Goal: Information Seeking & Learning: Learn about a topic

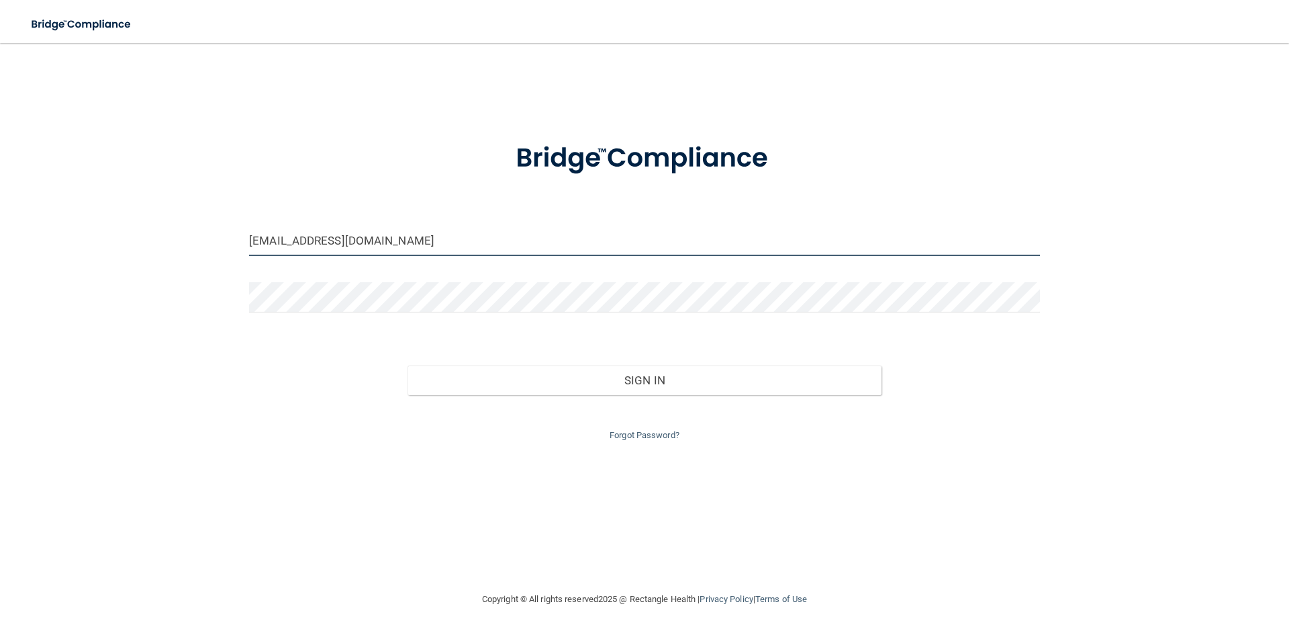
click at [514, 239] on input "jmaloney@abrightersmiledentalcare.com" at bounding box center [644, 241] width 791 height 30
type input "[EMAIL_ADDRESS][DOMAIN_NAME]"
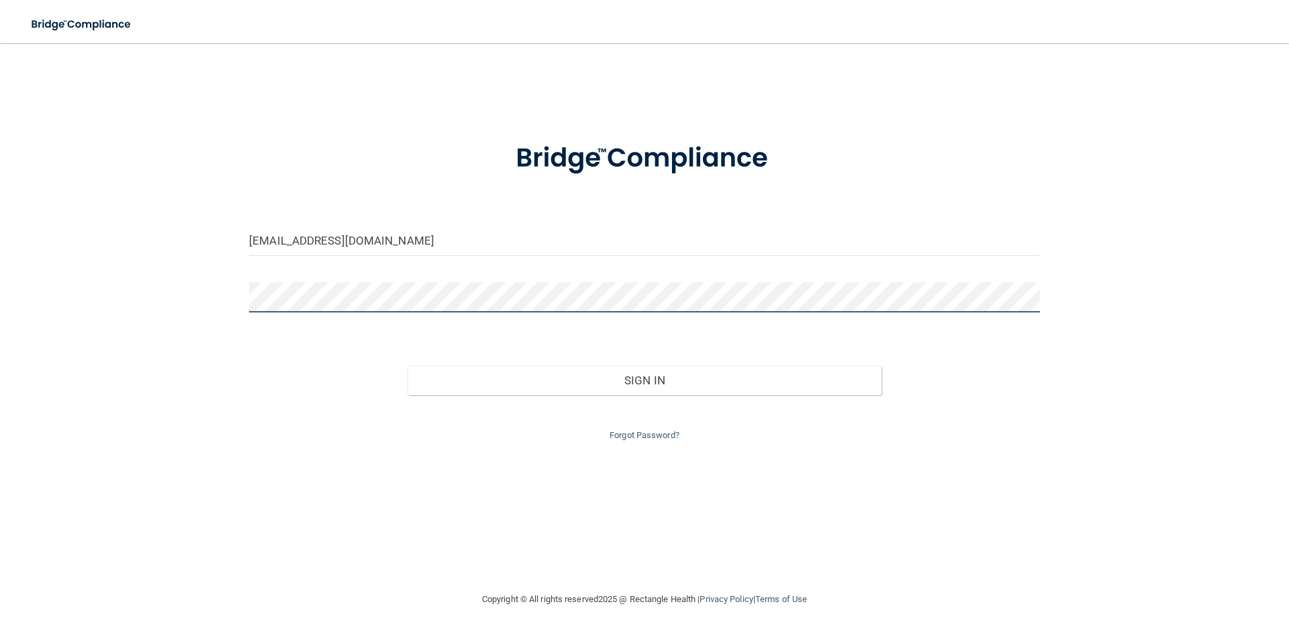
click at [408, 365] on button "Sign In" at bounding box center [645, 380] width 475 height 30
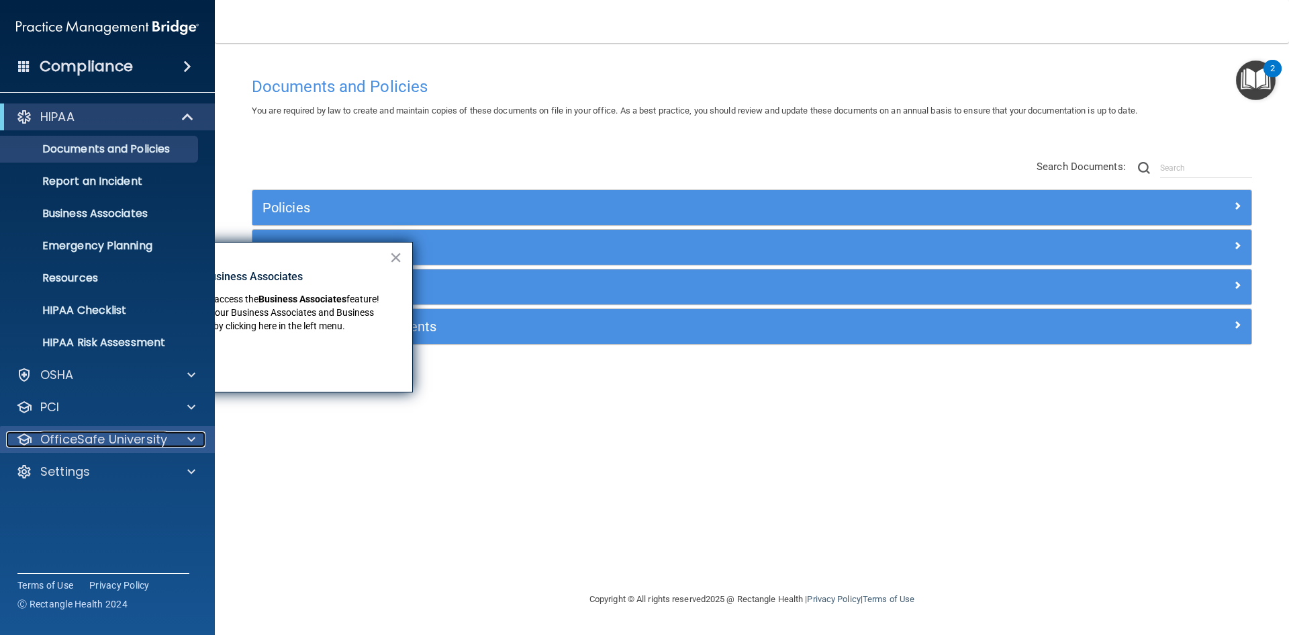
click at [91, 445] on p "OfficeSafe University" at bounding box center [103, 439] width 127 height 16
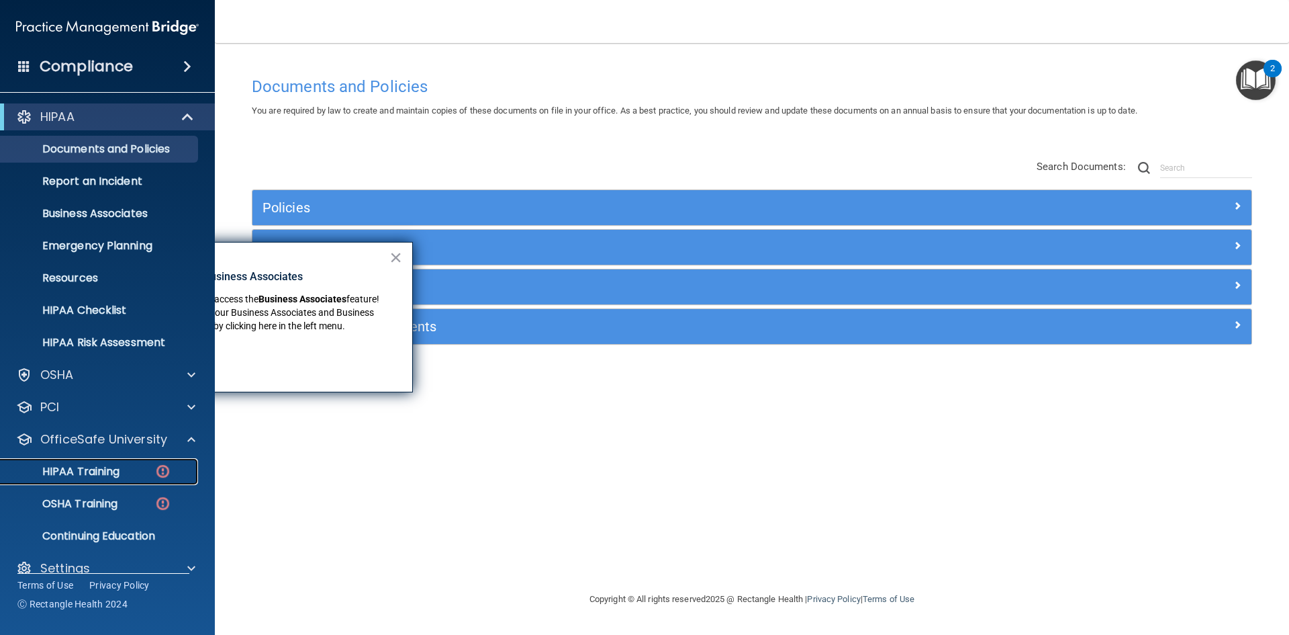
click at [85, 471] on p "HIPAA Training" at bounding box center [64, 471] width 111 height 13
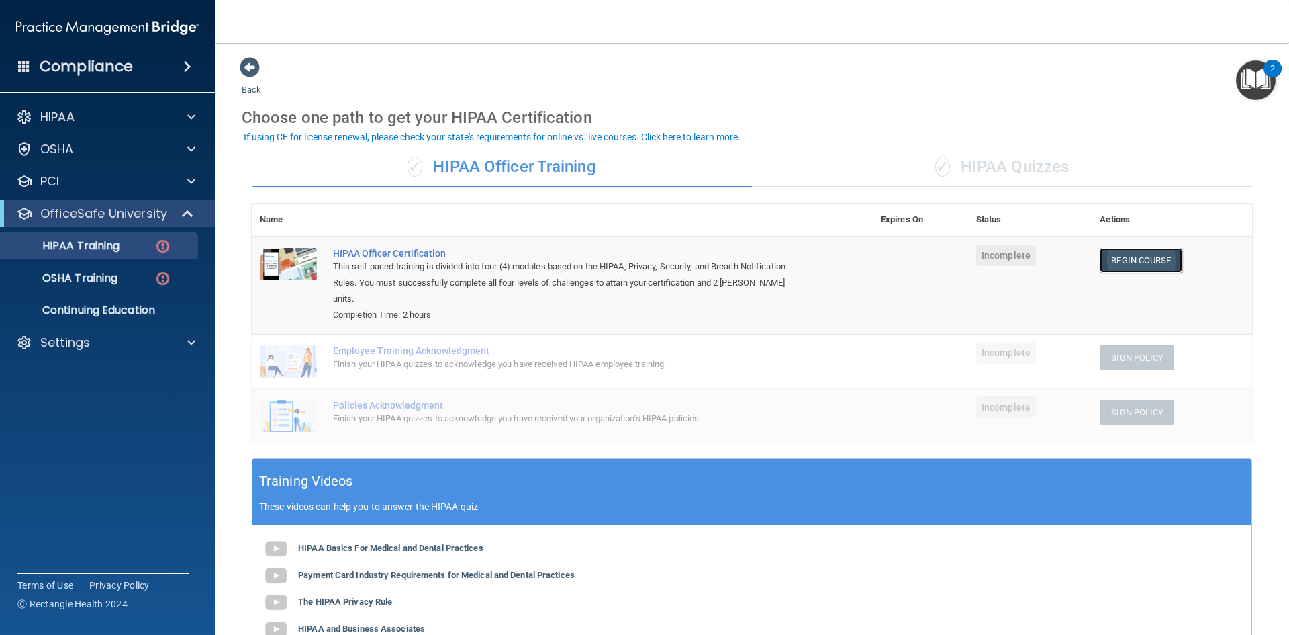
click at [1122, 263] on link "Begin Course" at bounding box center [1141, 260] width 82 height 25
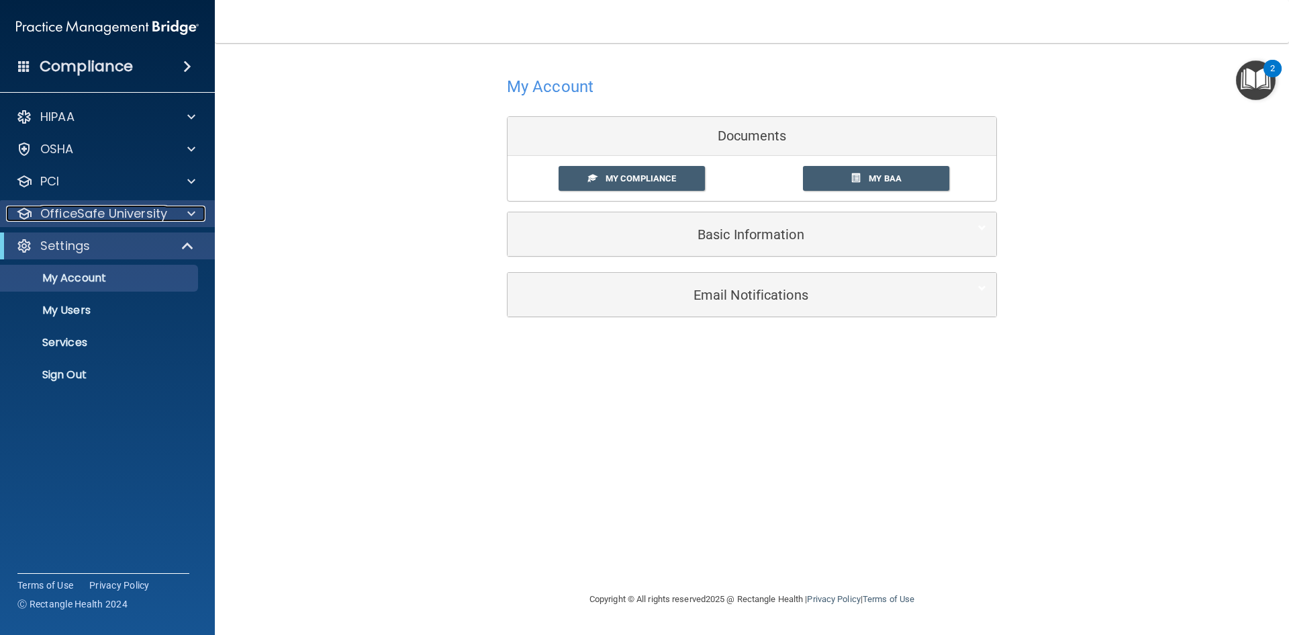
click at [118, 208] on p "OfficeSafe University" at bounding box center [103, 214] width 127 height 16
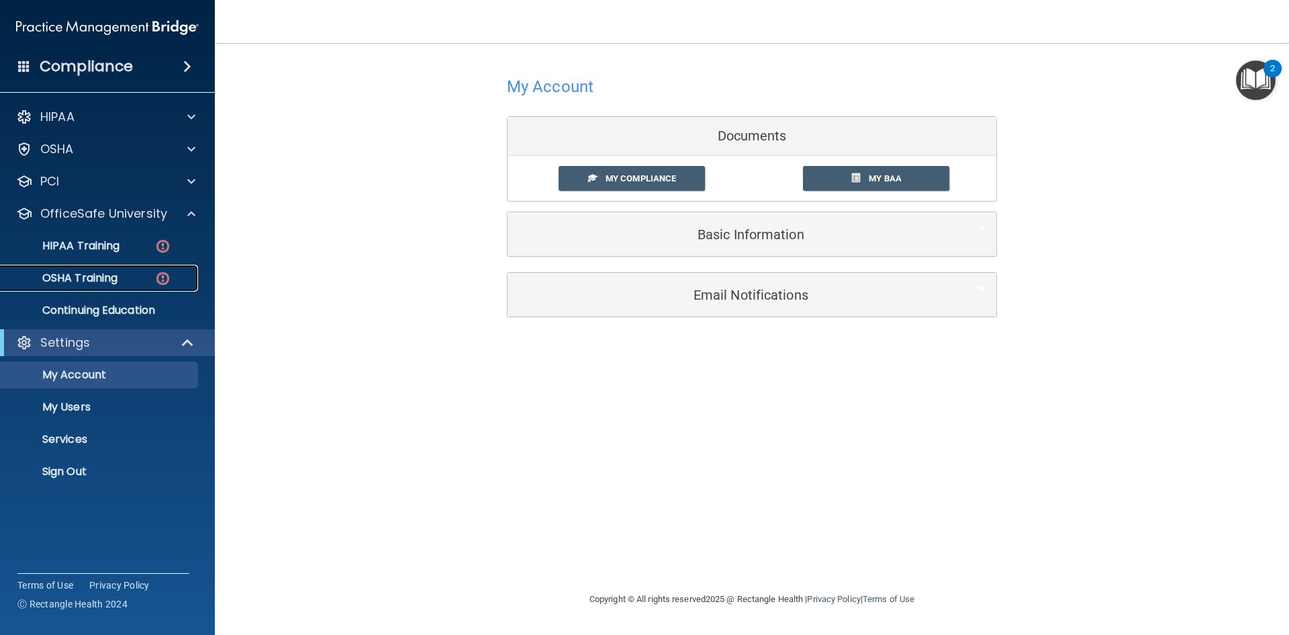
click at [95, 276] on p "OSHA Training" at bounding box center [63, 277] width 109 height 13
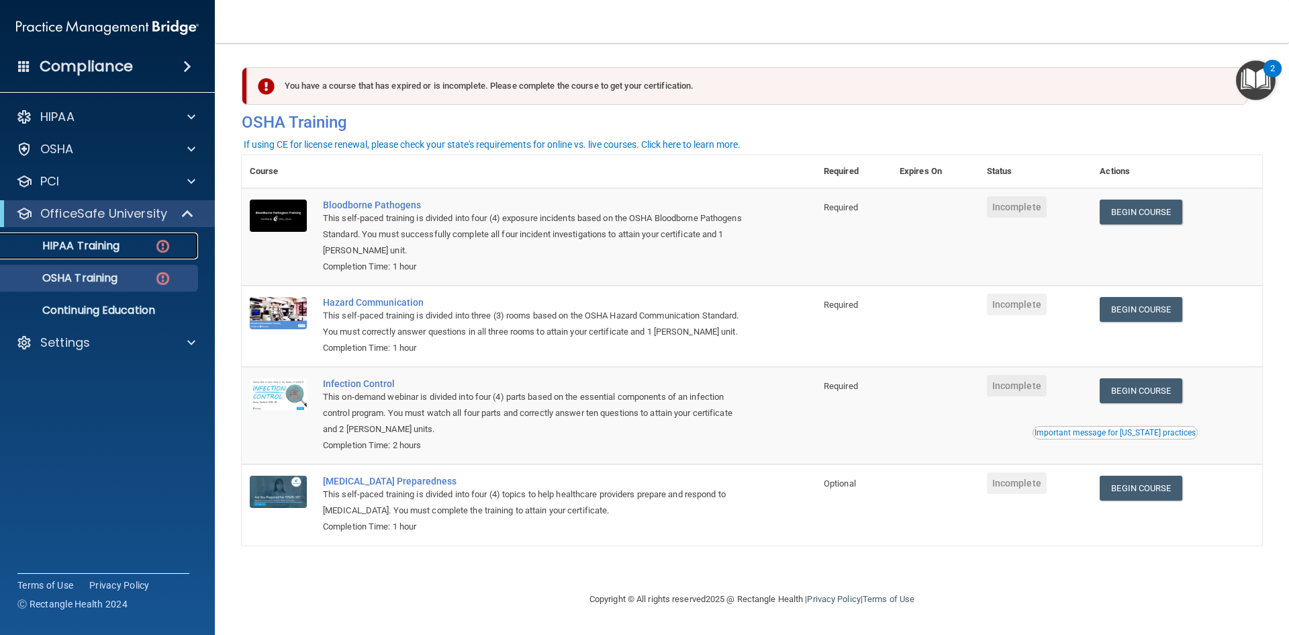
click at [77, 242] on p "HIPAA Training" at bounding box center [64, 245] width 111 height 13
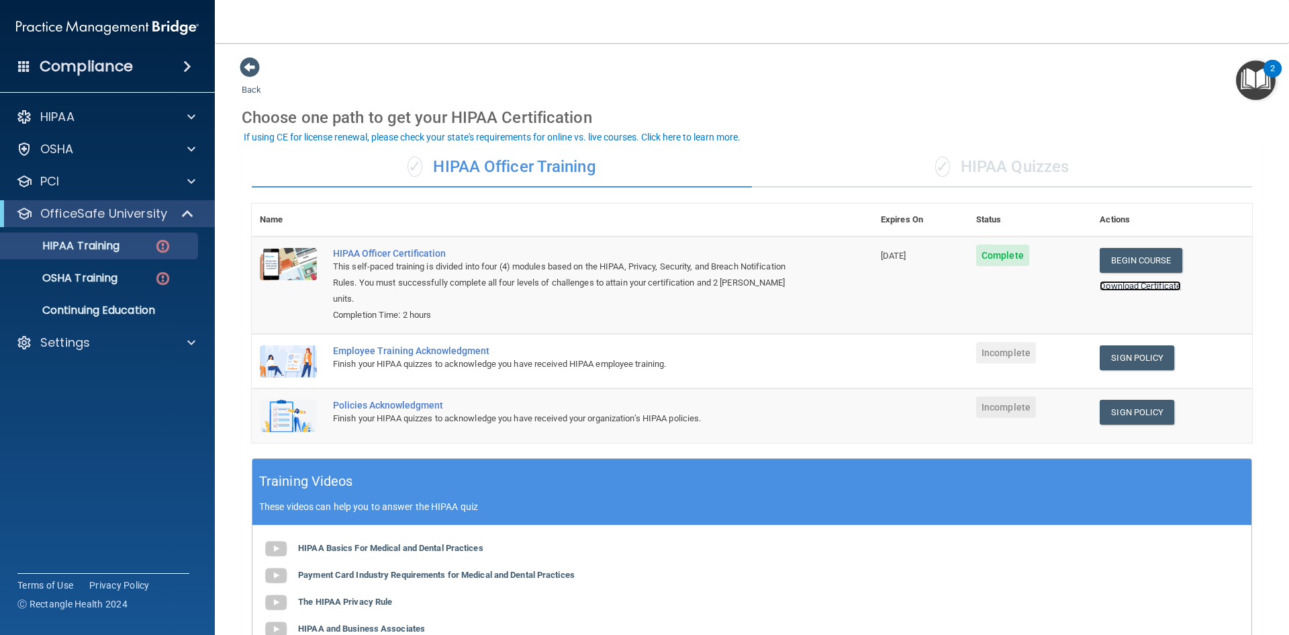
click at [1130, 282] on link "Download Certificate" at bounding box center [1140, 286] width 81 height 10
click at [1106, 345] on link "Sign Policy" at bounding box center [1137, 357] width 75 height 25
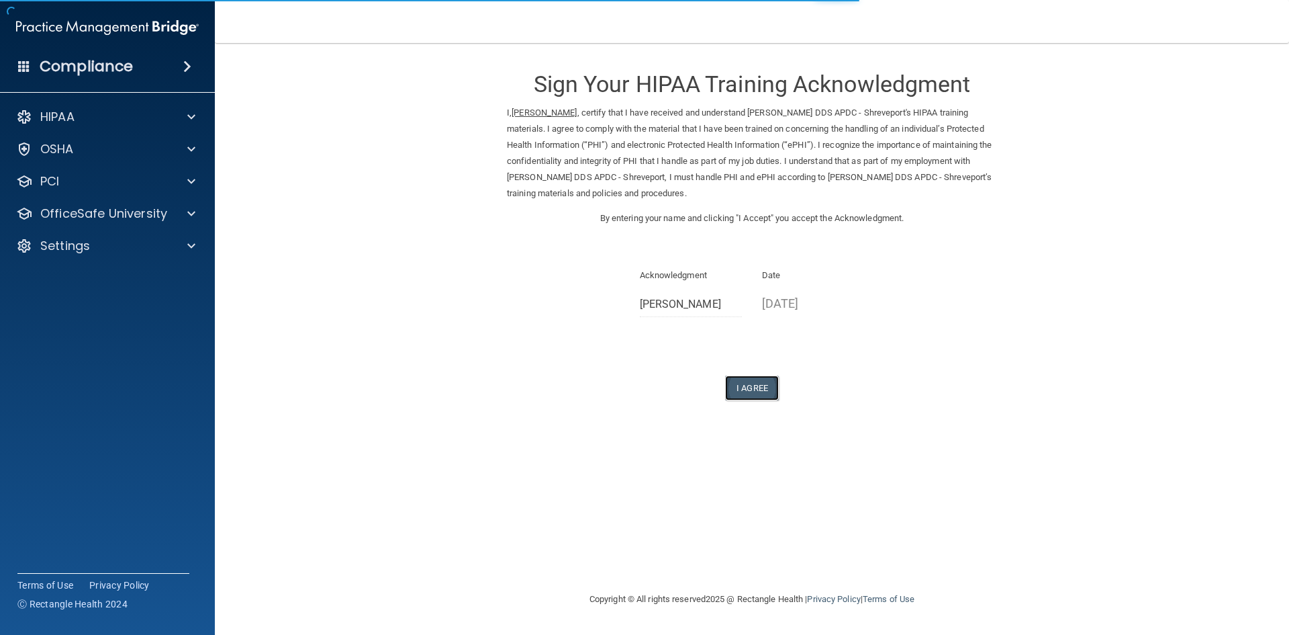
click at [745, 390] on button "I Agree" at bounding box center [752, 387] width 54 height 25
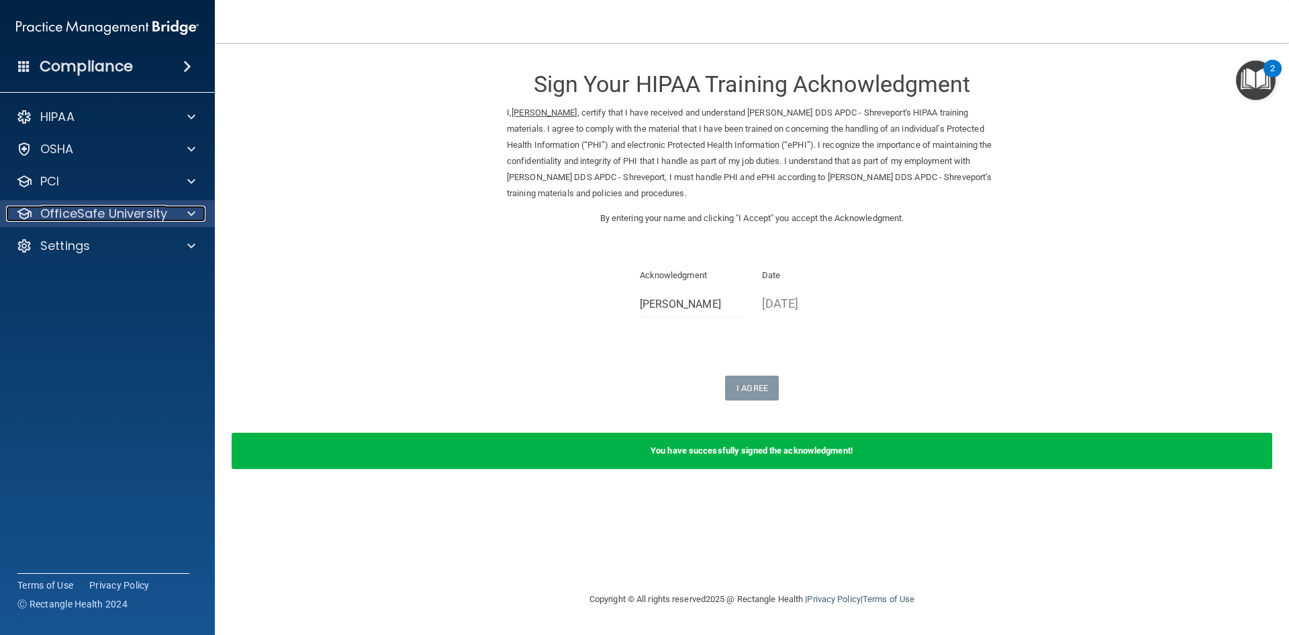
click at [126, 212] on p "OfficeSafe University" at bounding box center [103, 214] width 127 height 16
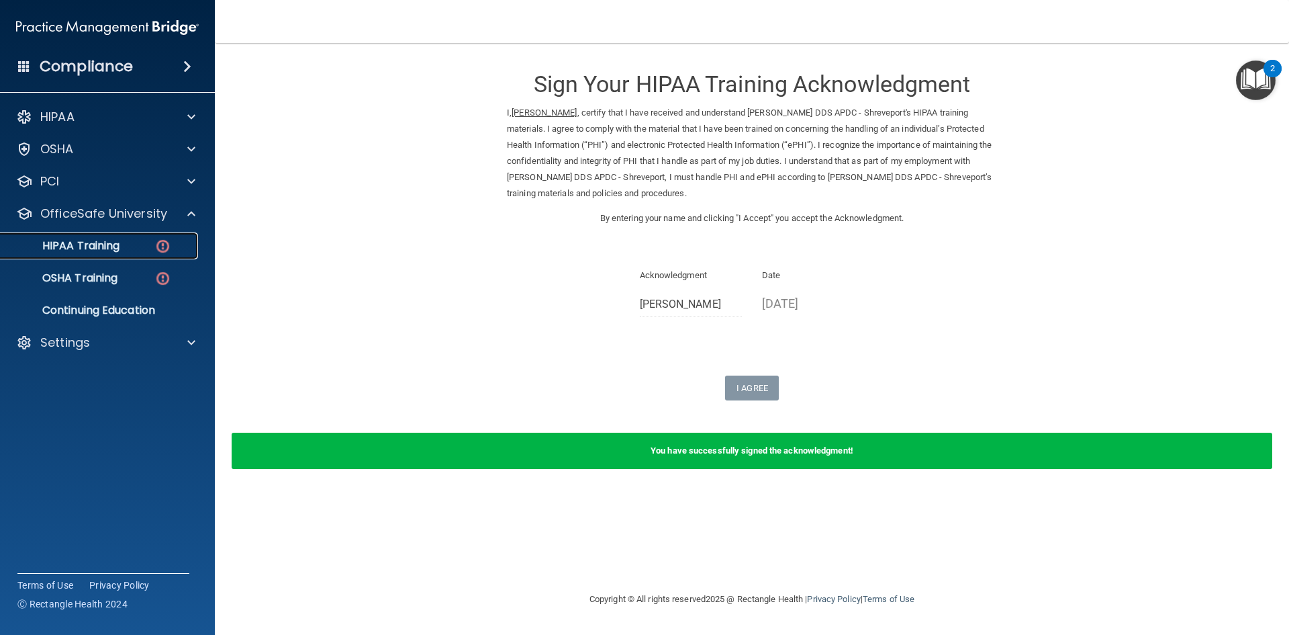
click at [105, 254] on link "HIPAA Training" at bounding box center [93, 245] width 212 height 27
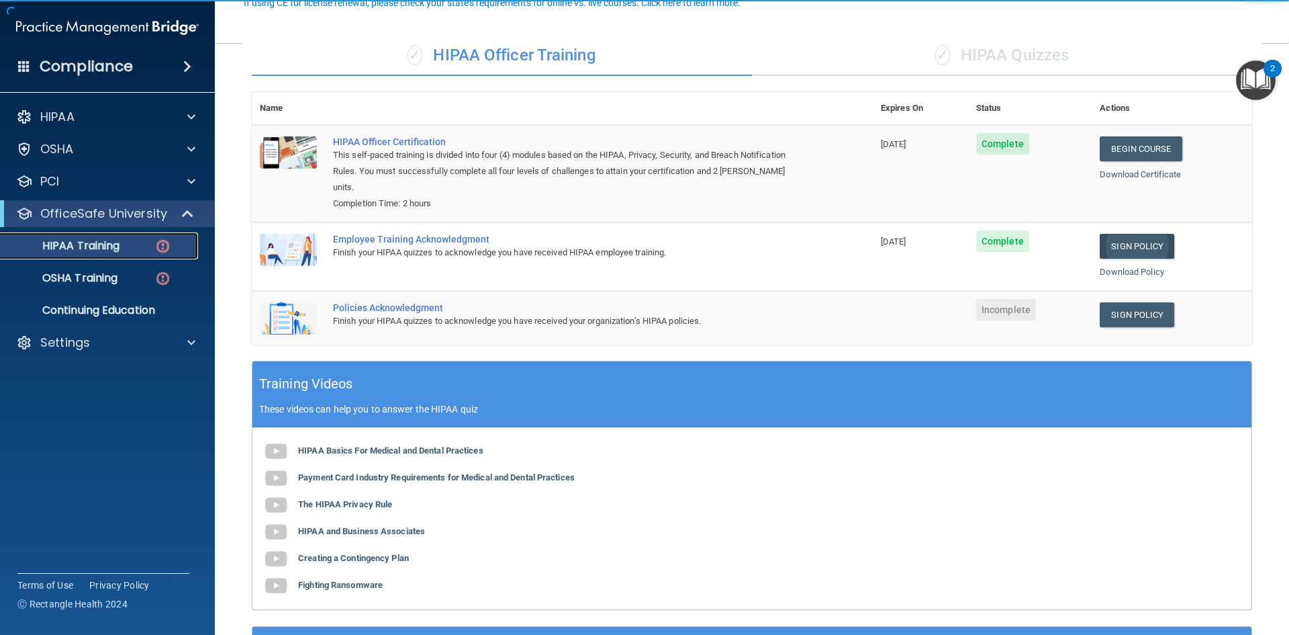
scroll to position [134, 0]
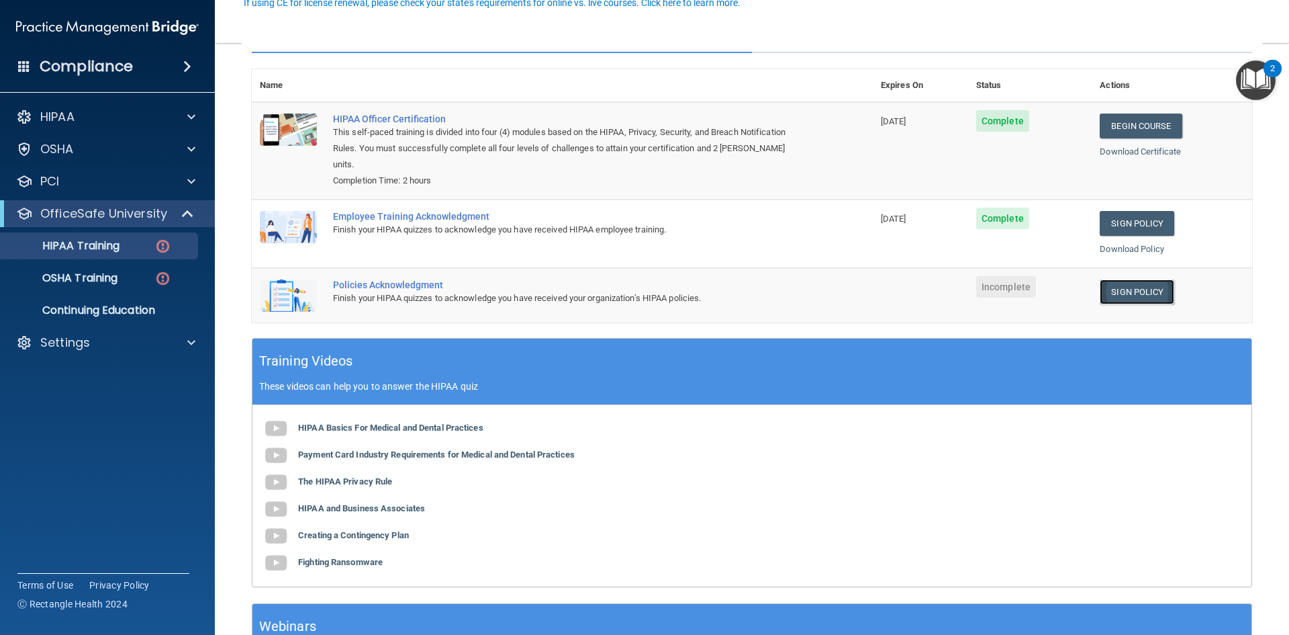
click at [1133, 279] on link "Sign Policy" at bounding box center [1137, 291] width 75 height 25
click at [111, 271] on p "OSHA Training" at bounding box center [63, 277] width 109 height 13
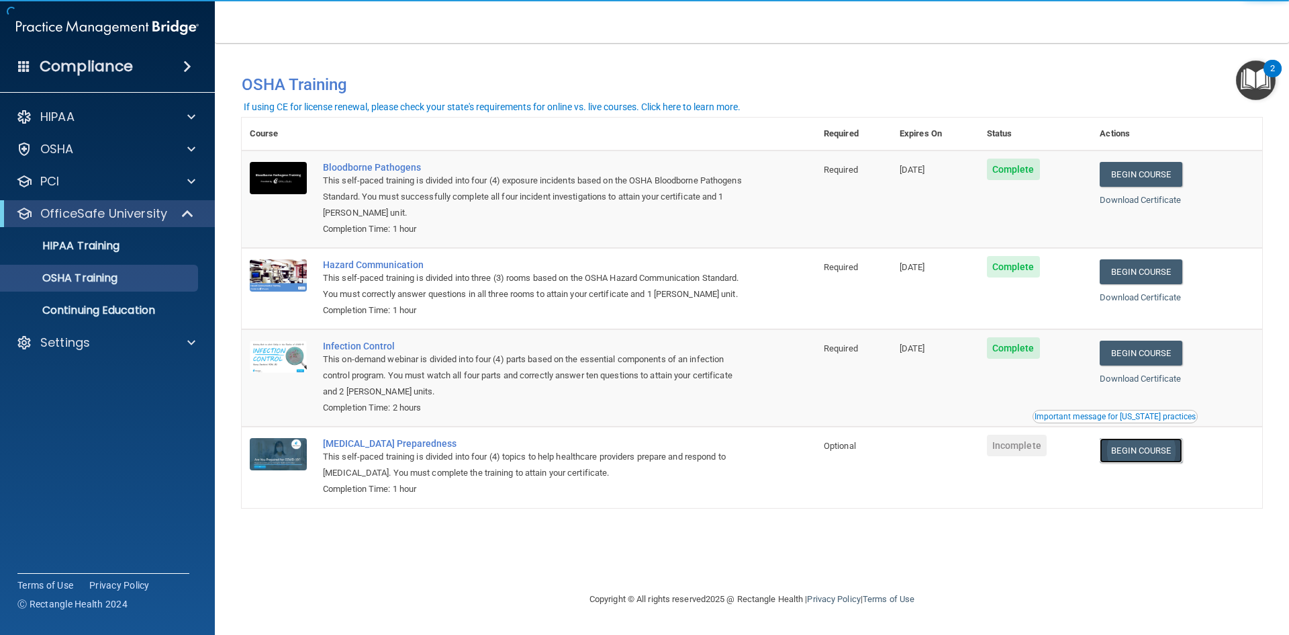
click at [1143, 453] on link "Begin Course" at bounding box center [1141, 450] width 82 height 25
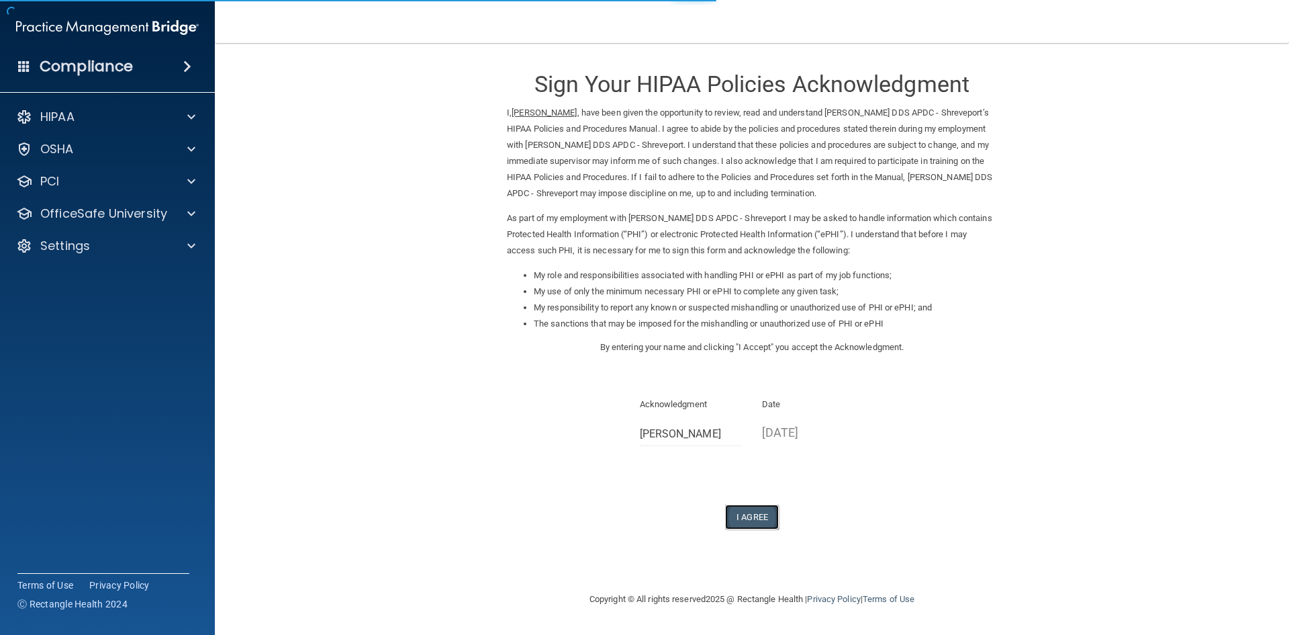
click at [731, 518] on button "I Agree" at bounding box center [752, 516] width 54 height 25
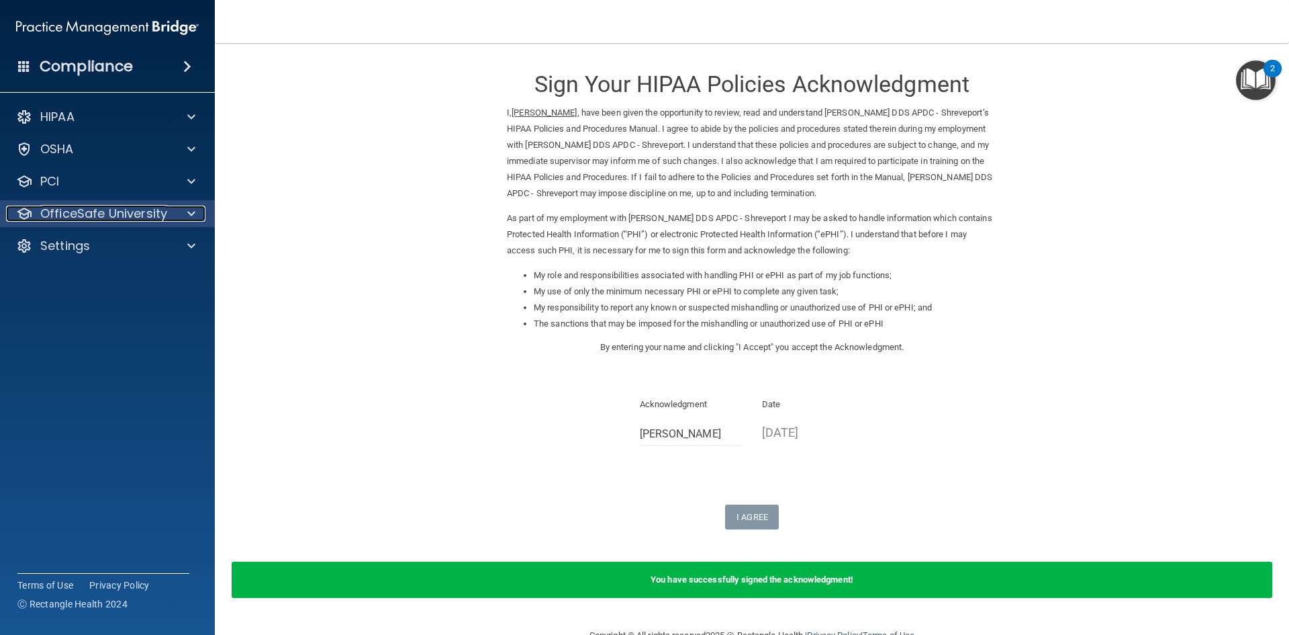
click at [64, 209] on p "OfficeSafe University" at bounding box center [103, 214] width 127 height 16
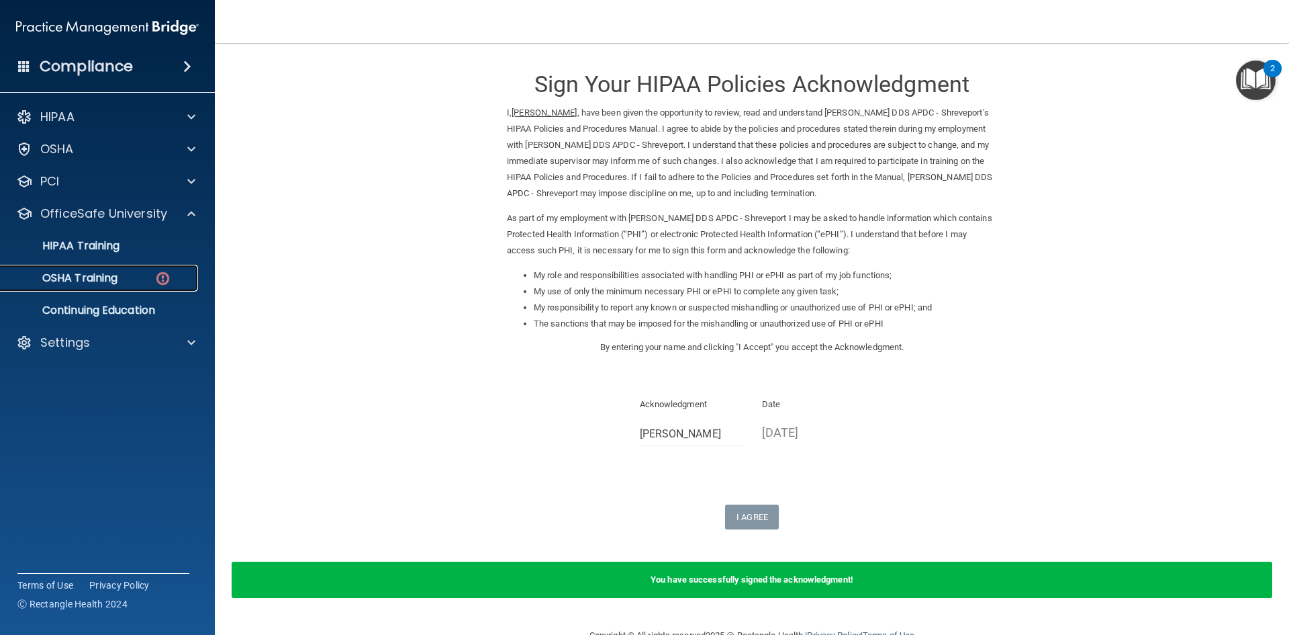
click at [83, 267] on link "OSHA Training" at bounding box center [93, 278] width 212 height 27
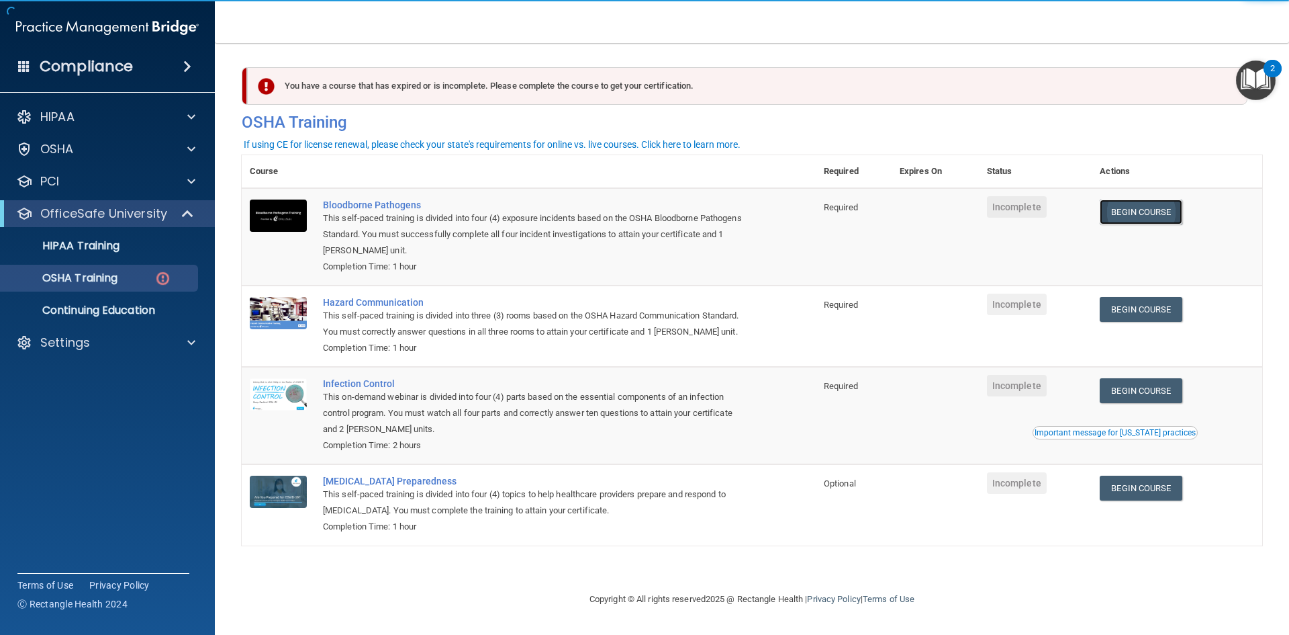
click at [1148, 222] on link "Begin Course" at bounding box center [1141, 211] width 82 height 25
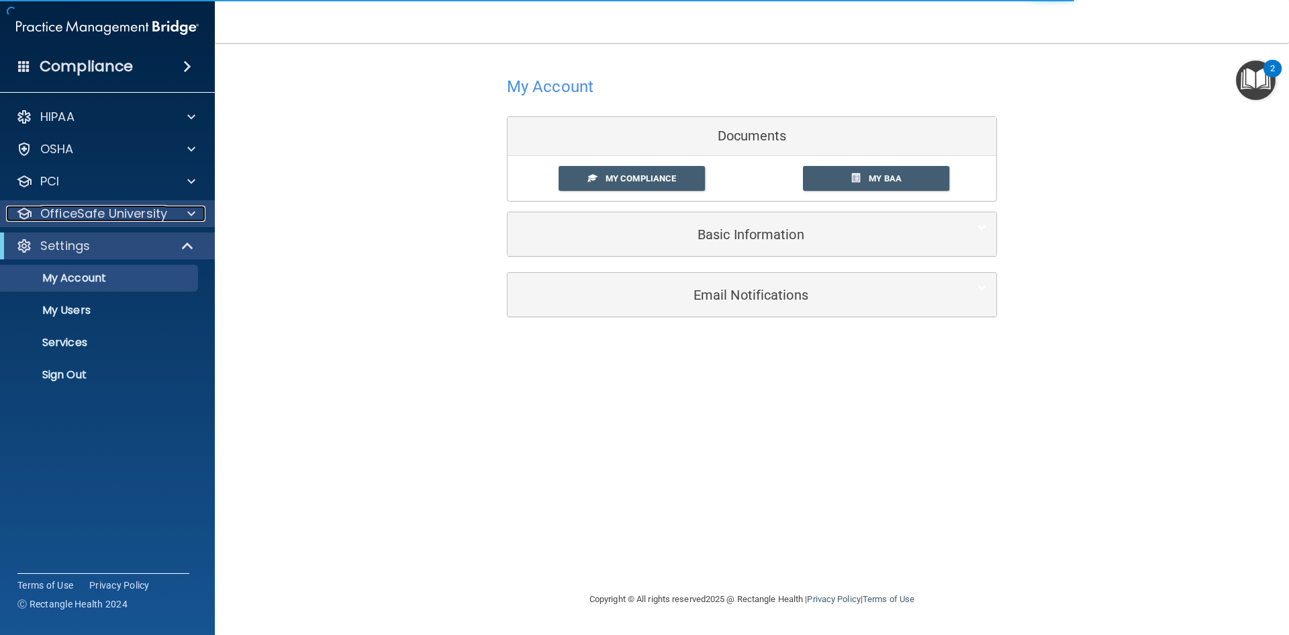
click at [104, 220] on p "OfficeSafe University" at bounding box center [103, 214] width 127 height 16
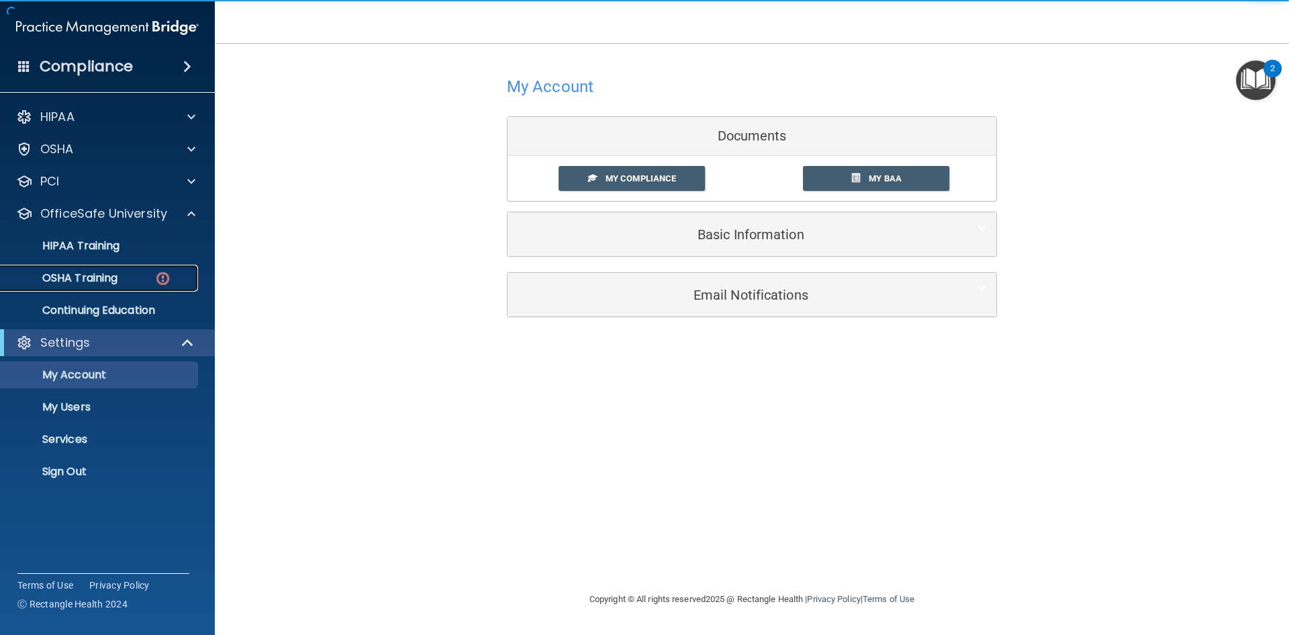
click at [113, 278] on p "OSHA Training" at bounding box center [63, 277] width 109 height 13
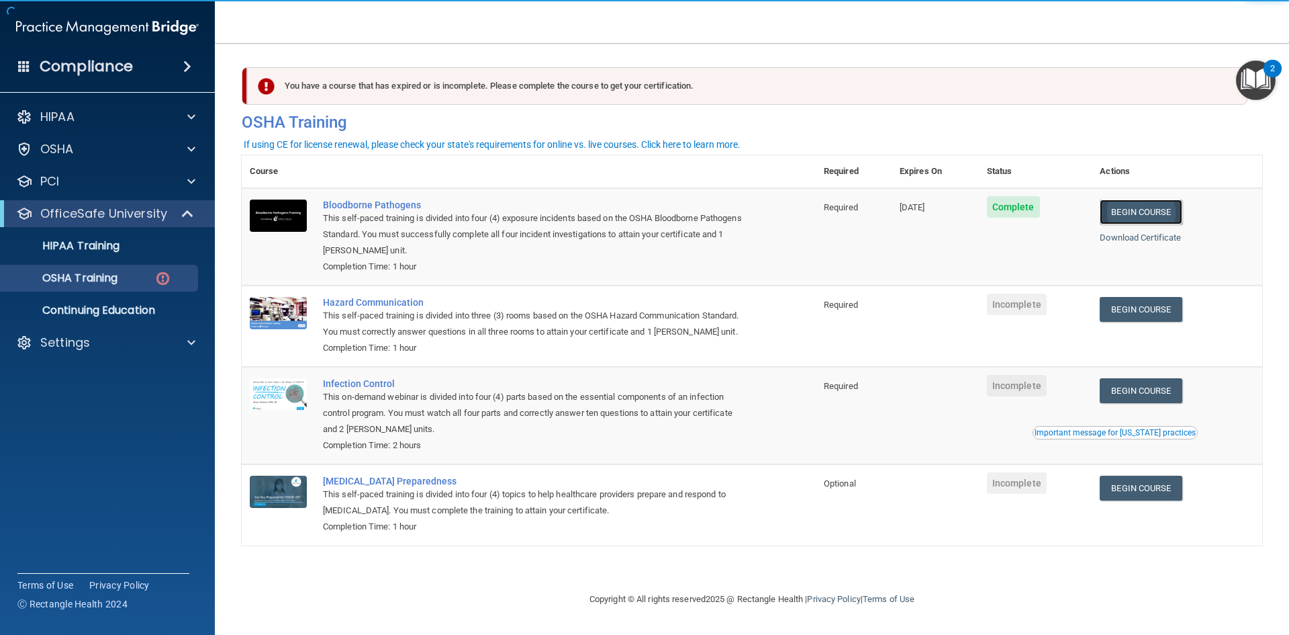
click at [1161, 210] on link "Begin Course" at bounding box center [1141, 211] width 82 height 25
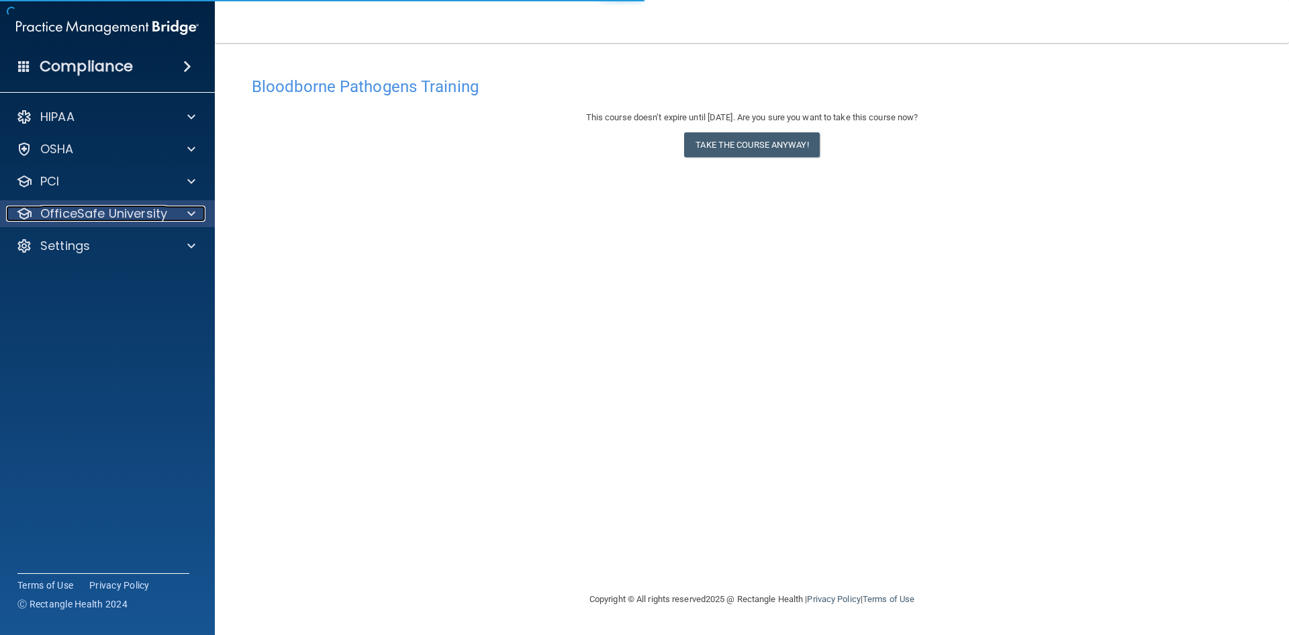
click at [70, 220] on p "OfficeSafe University" at bounding box center [103, 214] width 127 height 16
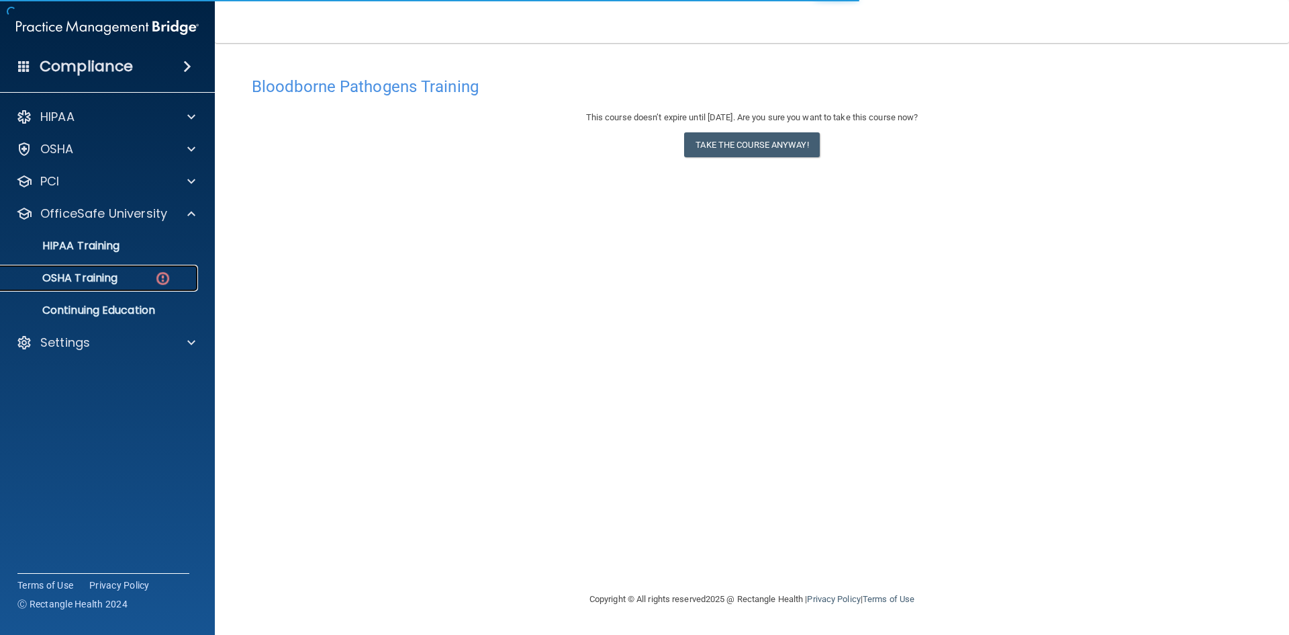
click at [94, 275] on p "OSHA Training" at bounding box center [63, 277] width 109 height 13
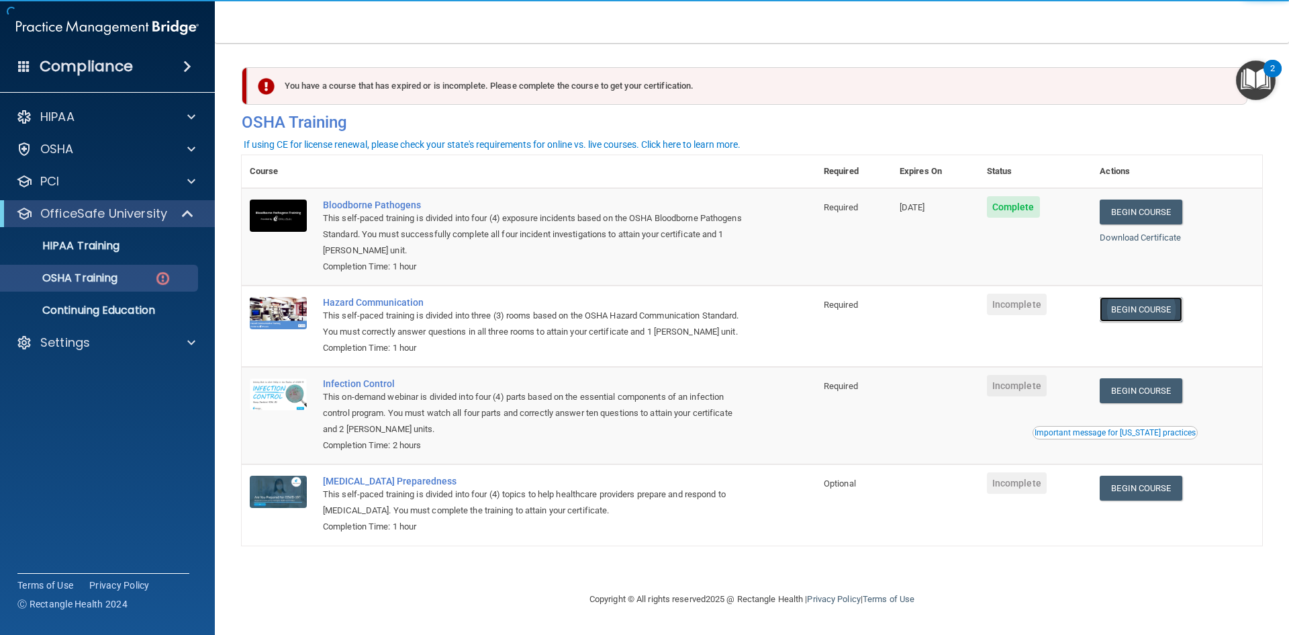
click at [1167, 308] on link "Begin Course" at bounding box center [1141, 309] width 82 height 25
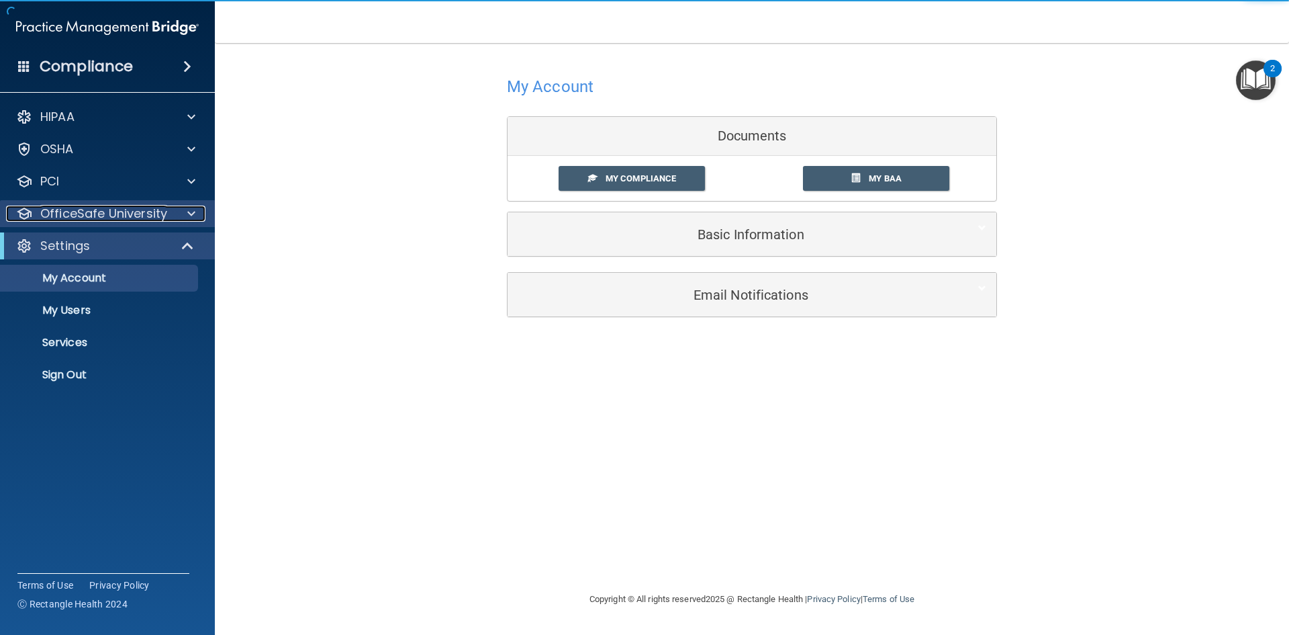
click at [155, 210] on p "OfficeSafe University" at bounding box center [103, 214] width 127 height 16
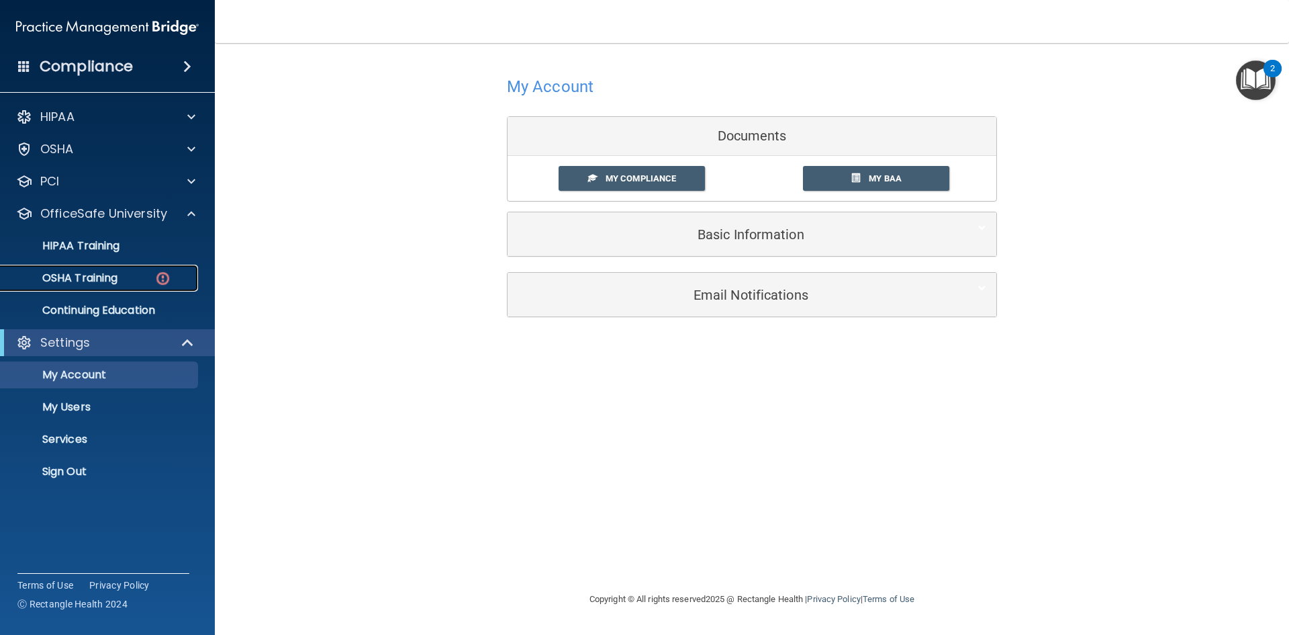
click at [76, 273] on p "OSHA Training" at bounding box center [63, 277] width 109 height 13
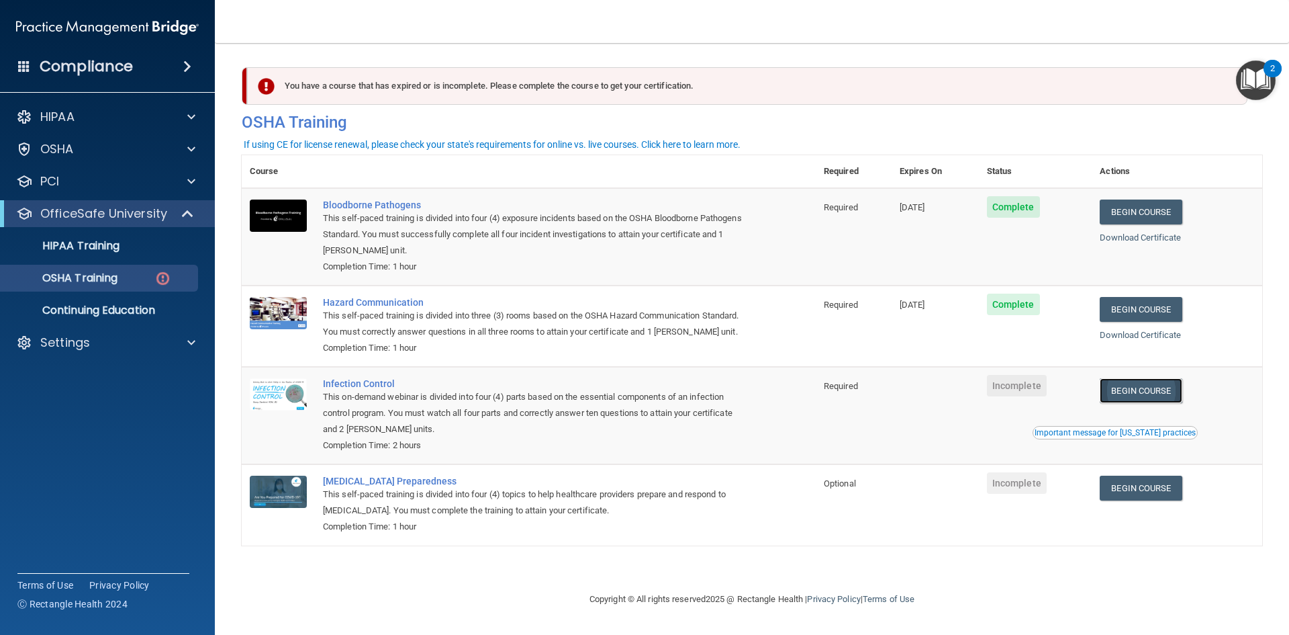
click at [1152, 392] on link "Begin Course" at bounding box center [1141, 390] width 82 height 25
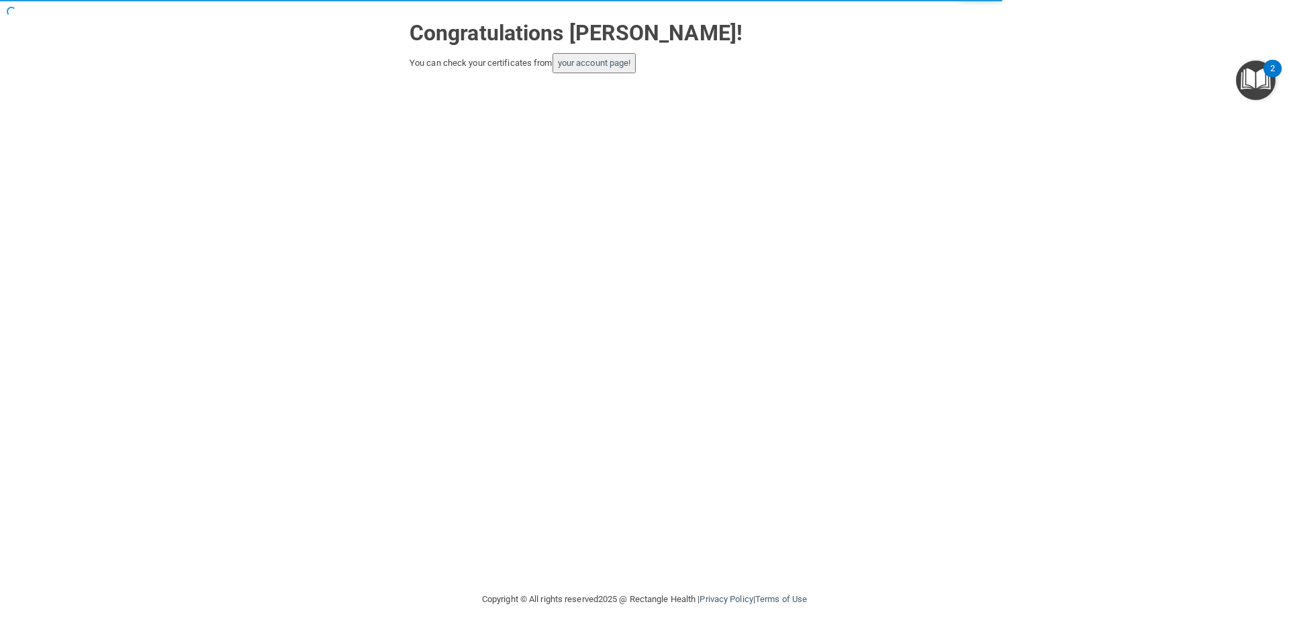
click at [609, 57] on button "your account page!" at bounding box center [595, 63] width 84 height 20
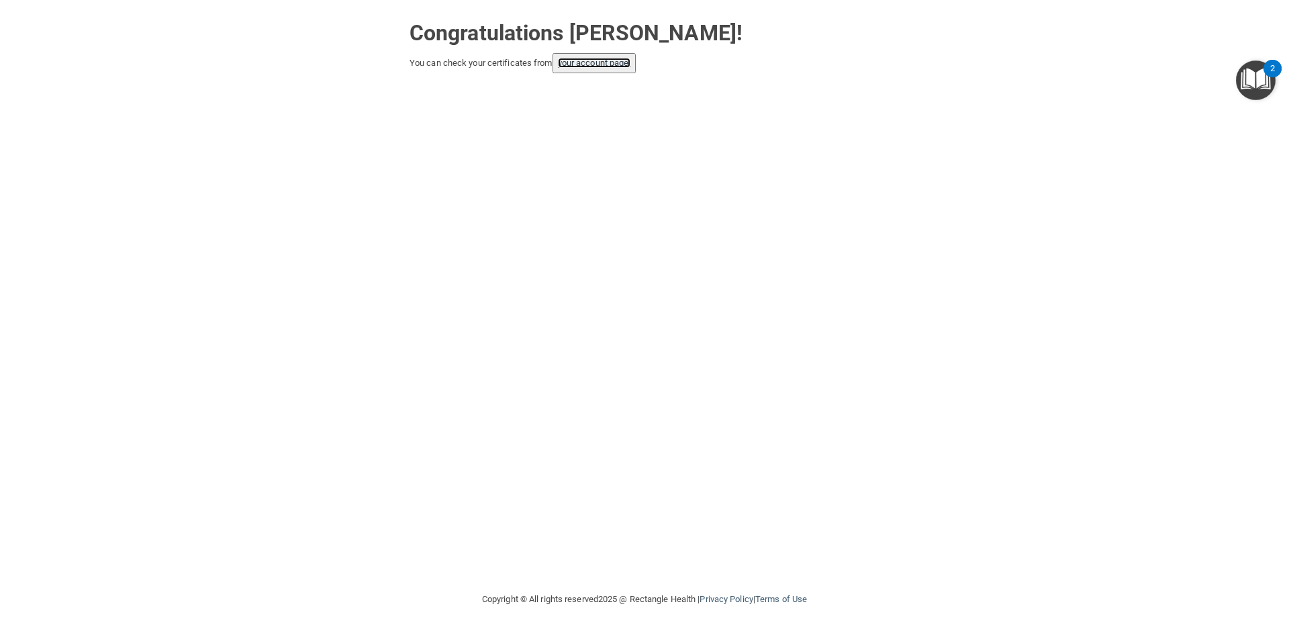
click at [594, 61] on link "your account page!" at bounding box center [594, 63] width 73 height 10
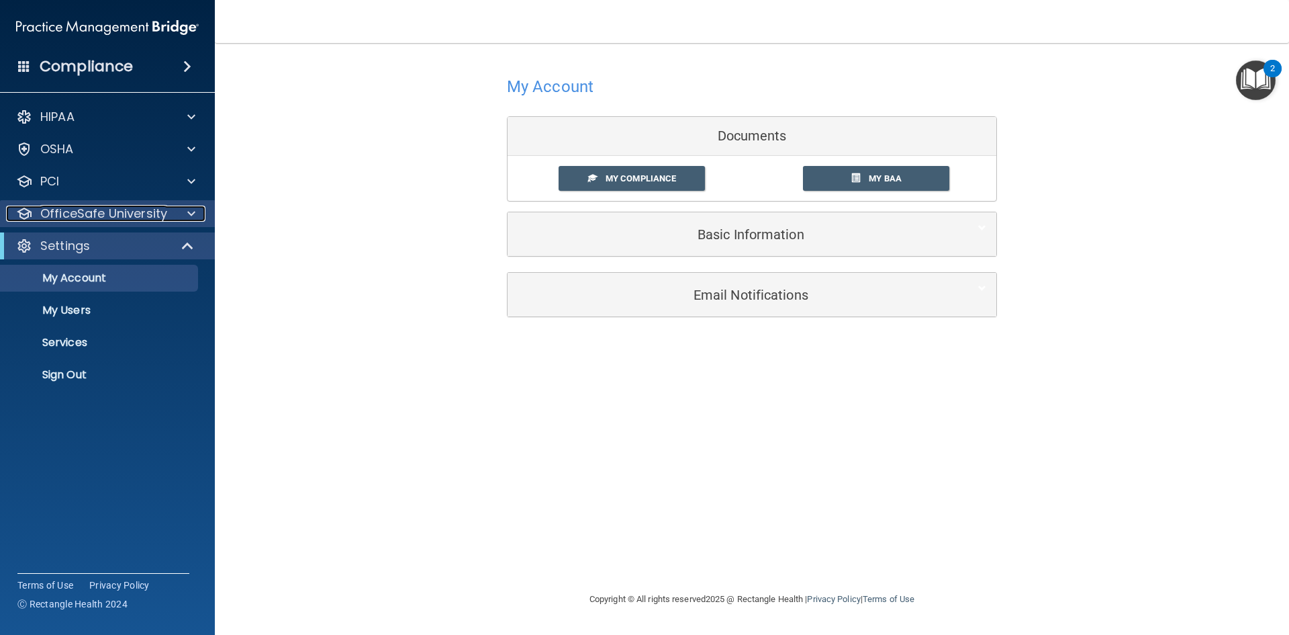
click at [109, 216] on p "OfficeSafe University" at bounding box center [103, 214] width 127 height 16
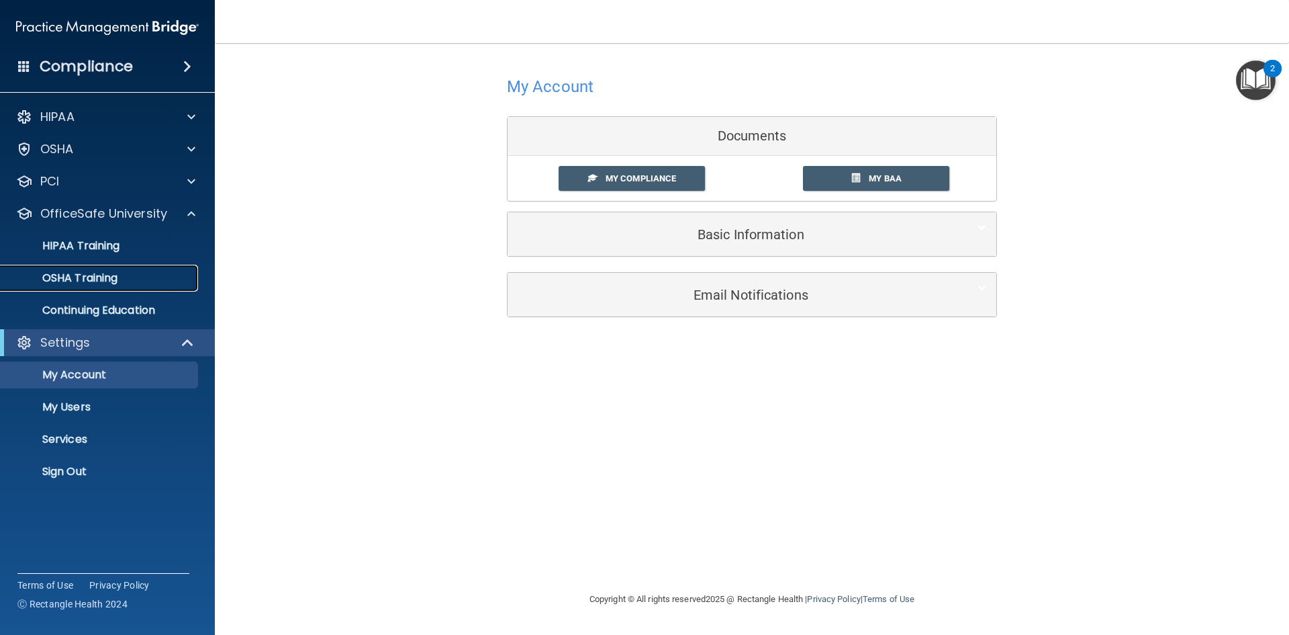
click at [97, 281] on p "OSHA Training" at bounding box center [63, 277] width 109 height 13
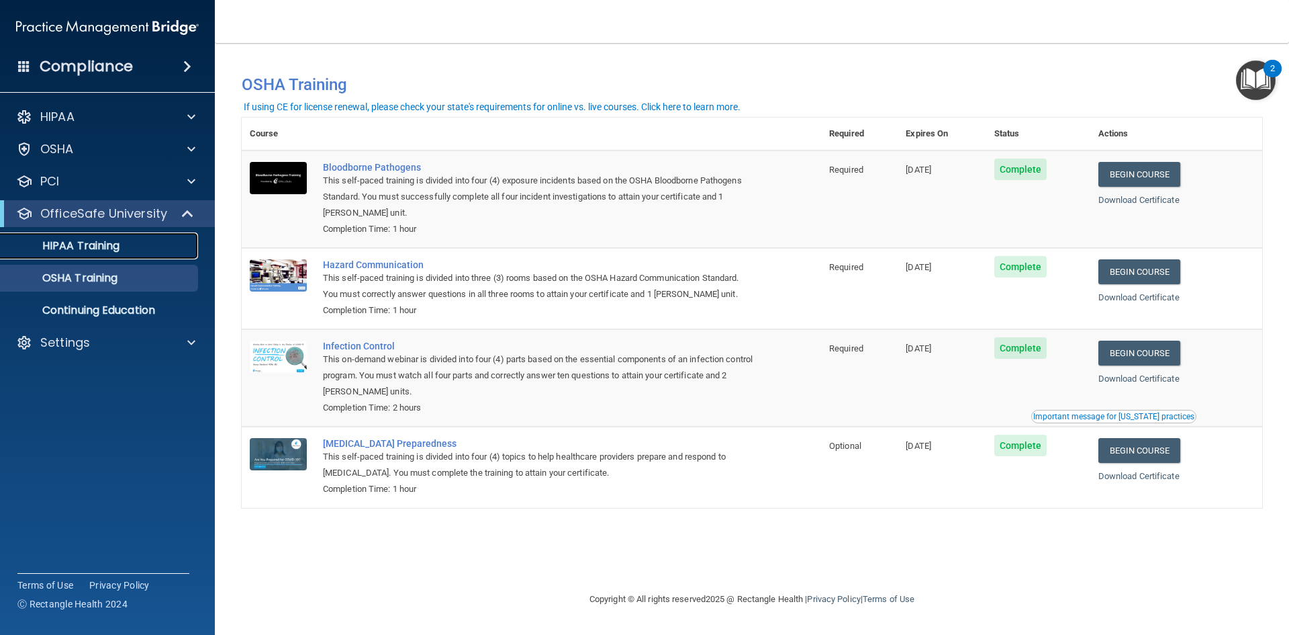
click at [89, 239] on p "HIPAA Training" at bounding box center [64, 245] width 111 height 13
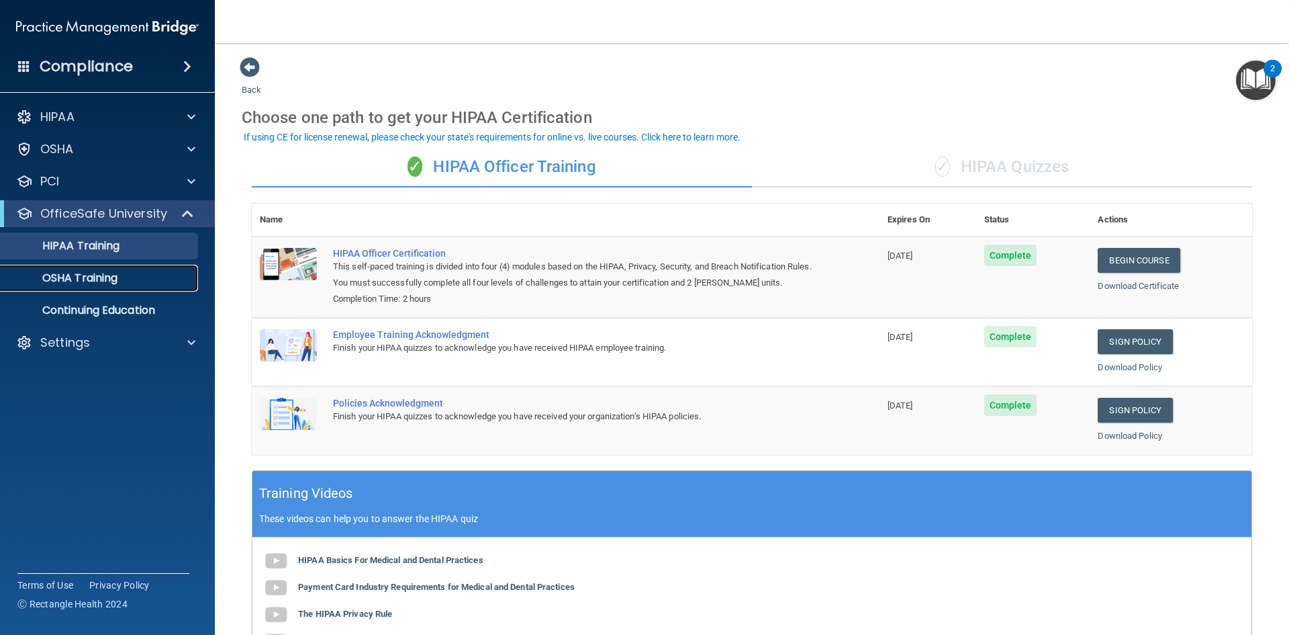
click at [71, 280] on p "OSHA Training" at bounding box center [63, 277] width 109 height 13
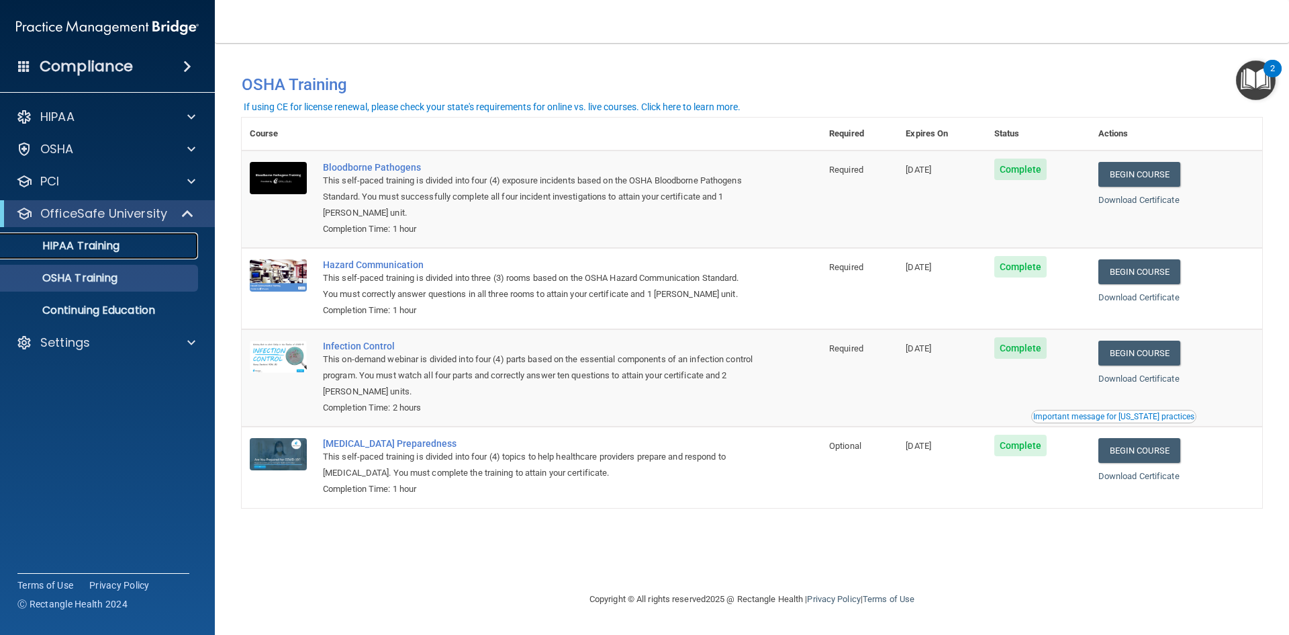
click at [48, 242] on p "HIPAA Training" at bounding box center [64, 245] width 111 height 13
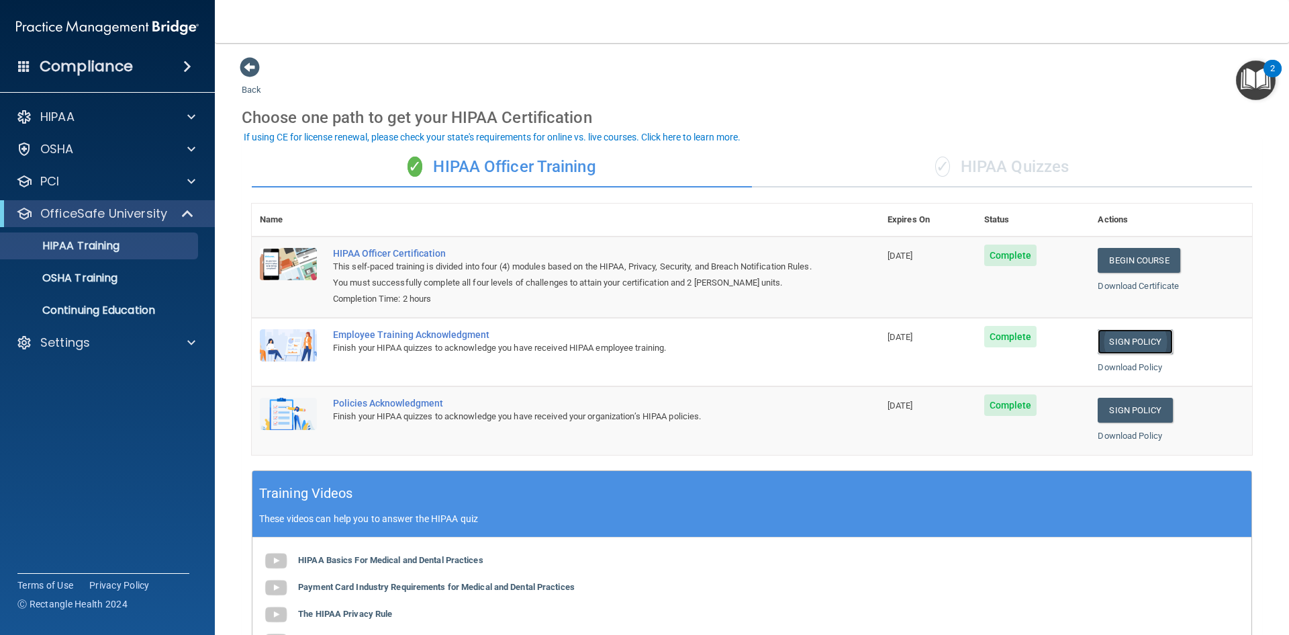
click at [1118, 337] on link "Sign Policy" at bounding box center [1135, 341] width 75 height 25
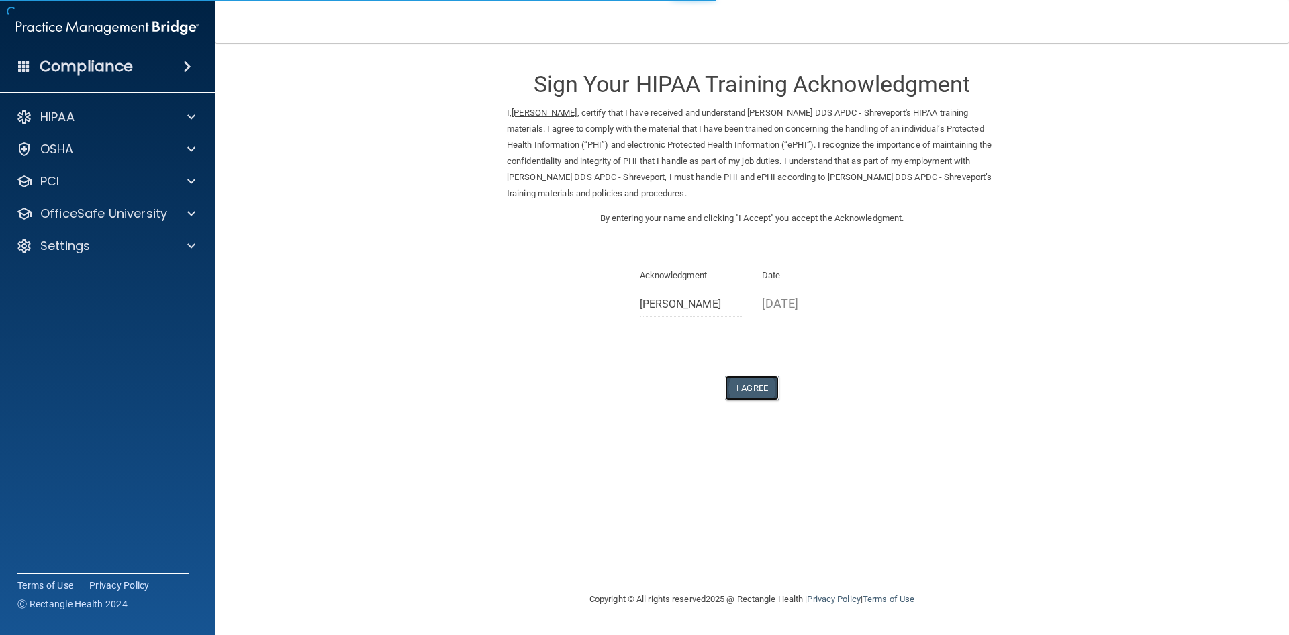
click at [754, 389] on button "I Agree" at bounding box center [752, 387] width 54 height 25
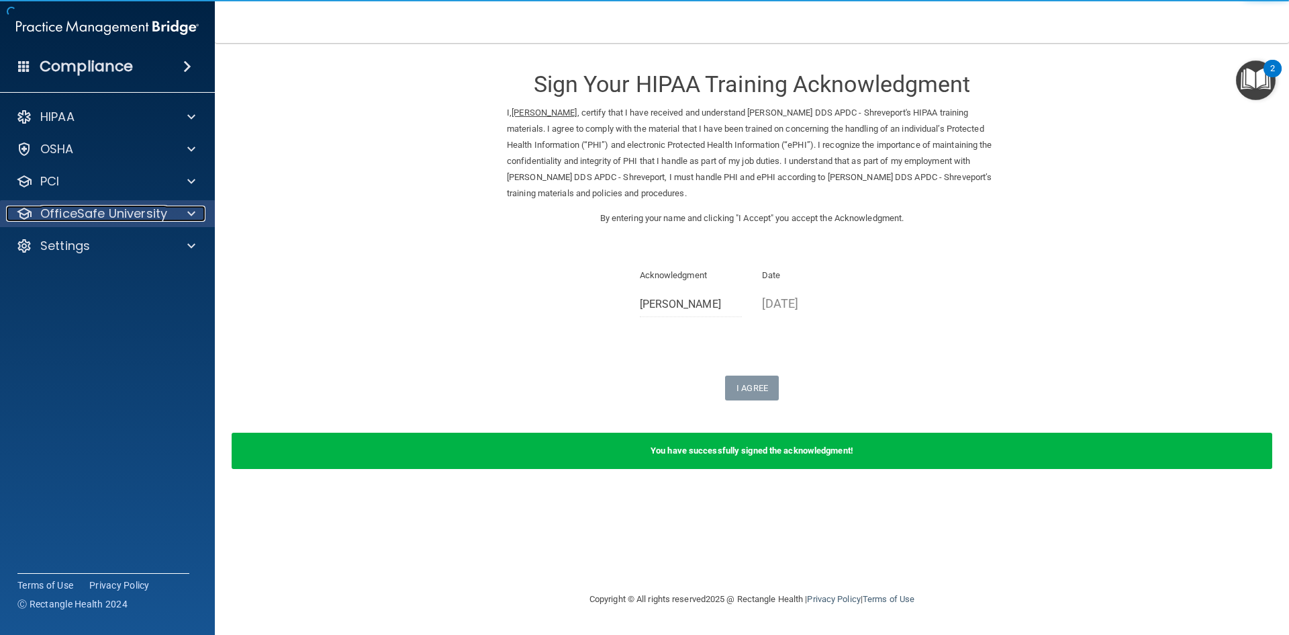
click at [55, 210] on p "OfficeSafe University" at bounding box center [103, 214] width 127 height 16
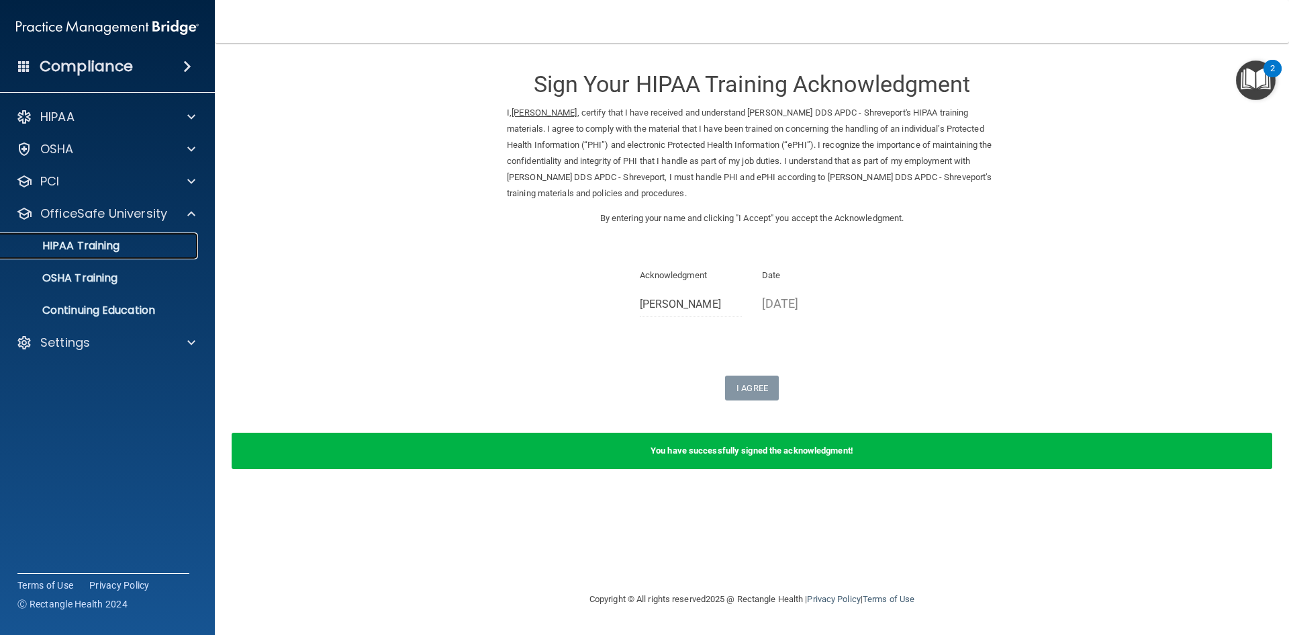
click at [78, 251] on p "HIPAA Training" at bounding box center [64, 245] width 111 height 13
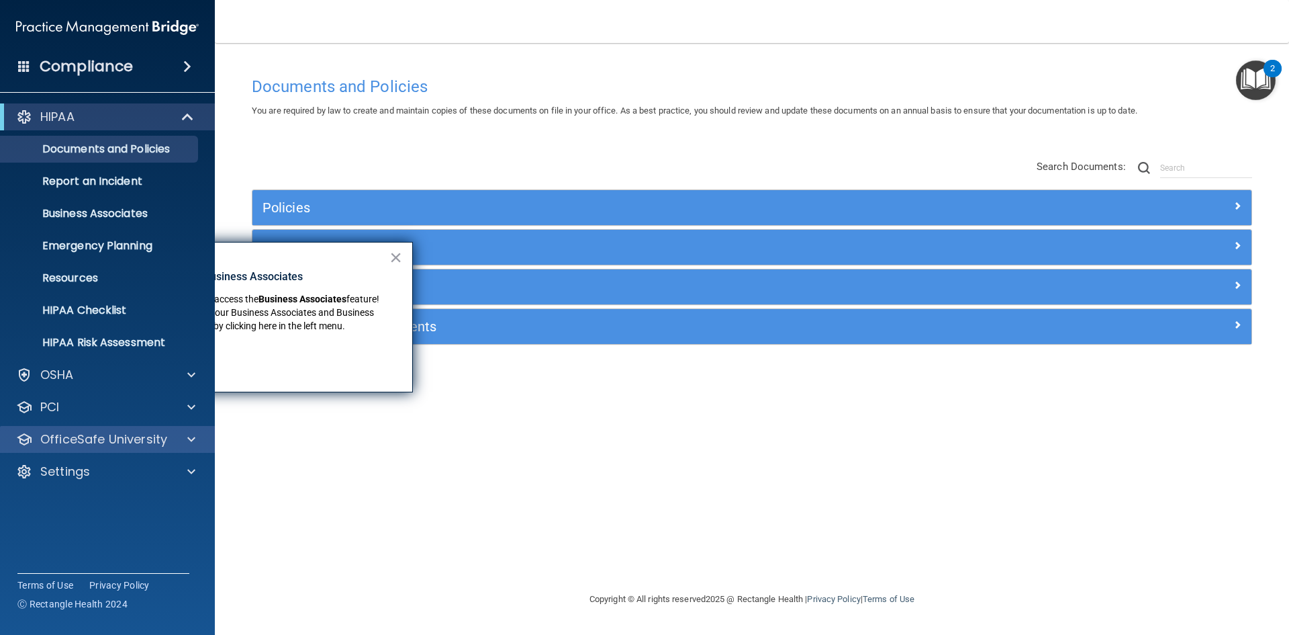
click at [92, 430] on div "OfficeSafe University" at bounding box center [108, 439] width 216 height 27
click at [113, 441] on p "OfficeSafe University" at bounding box center [103, 439] width 127 height 16
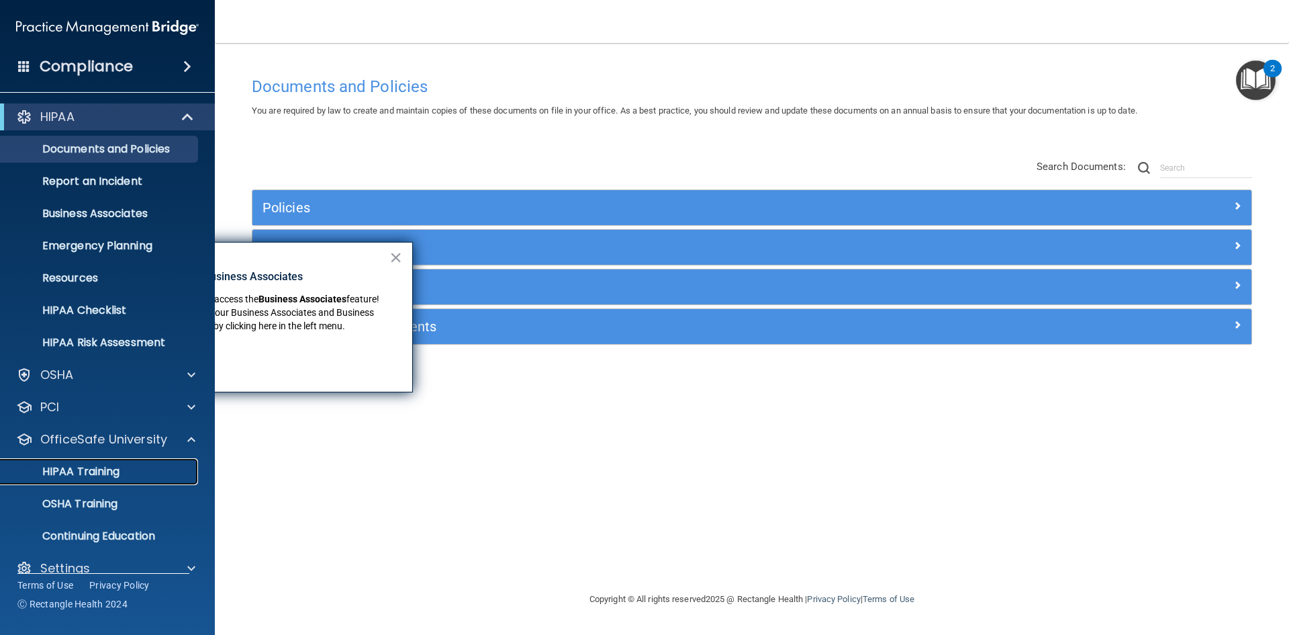
click at [118, 472] on p "HIPAA Training" at bounding box center [64, 471] width 111 height 13
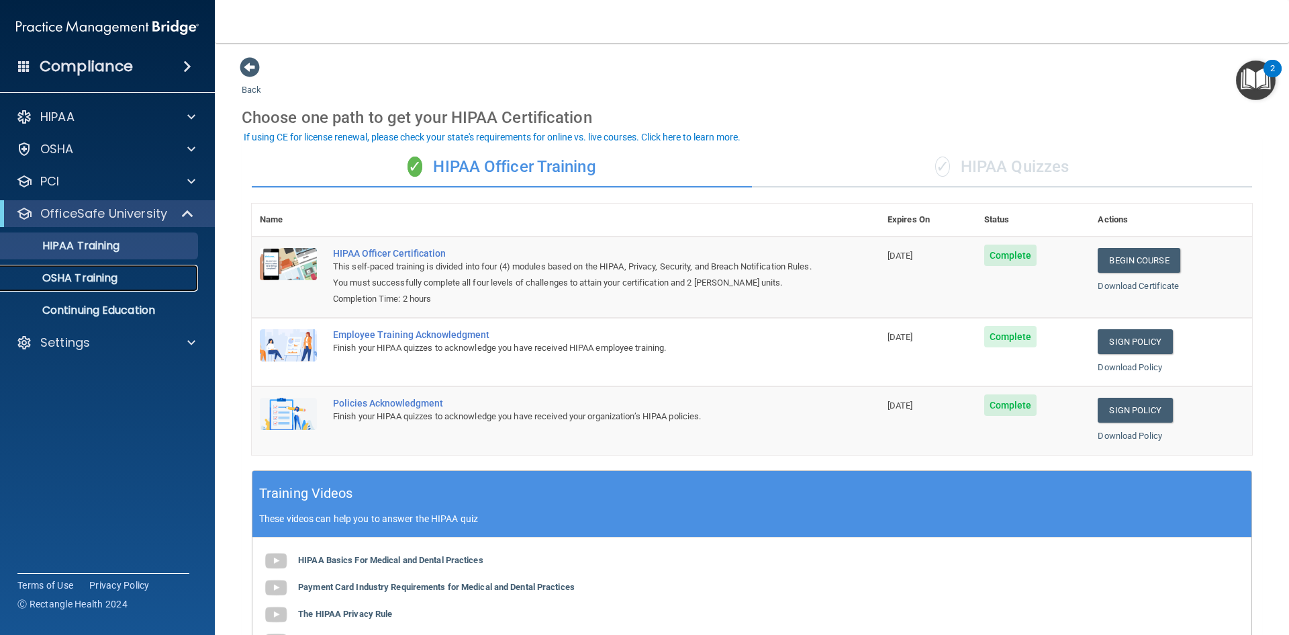
click at [95, 287] on link "OSHA Training" at bounding box center [93, 278] width 212 height 27
